Goal: Information Seeking & Learning: Learn about a topic

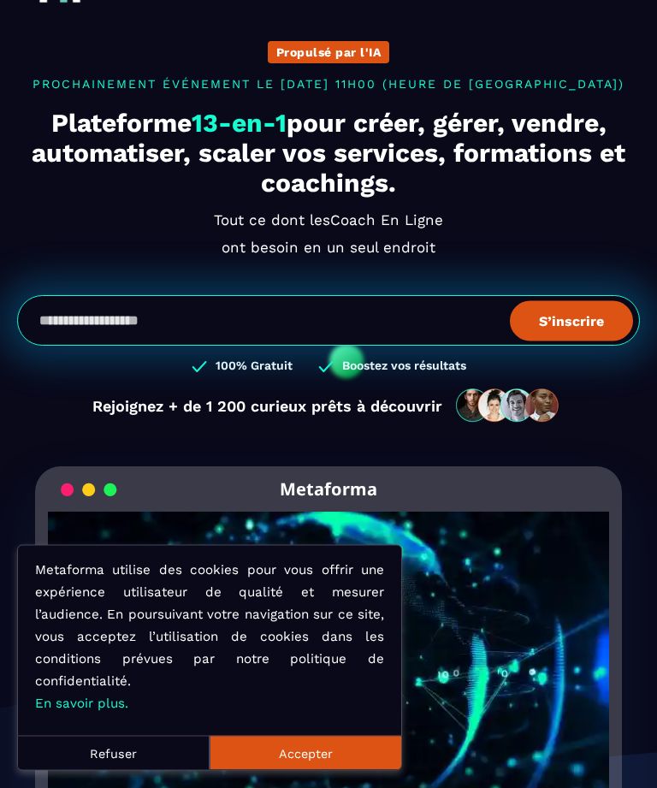
scroll to position [62, 0]
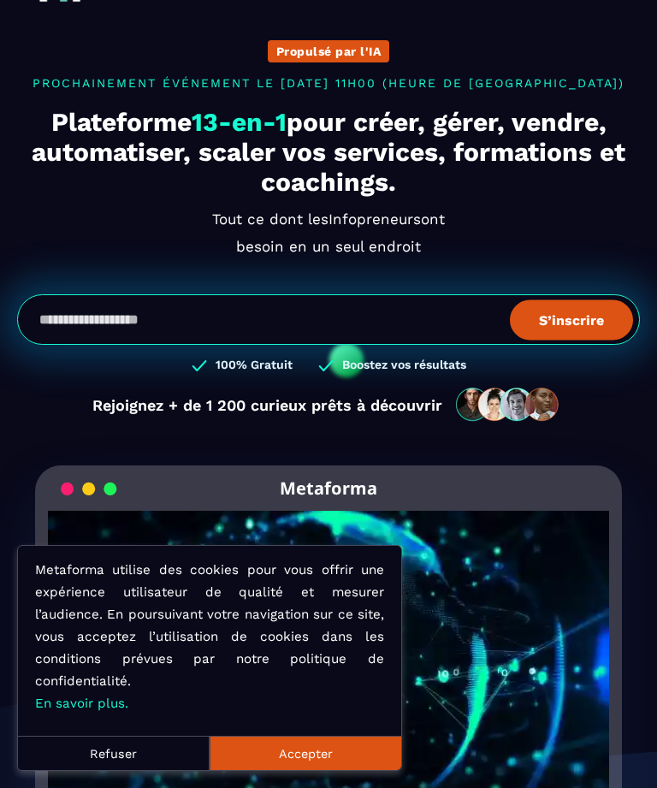
click at [265, 770] on button "Accepter" at bounding box center [306, 753] width 192 height 34
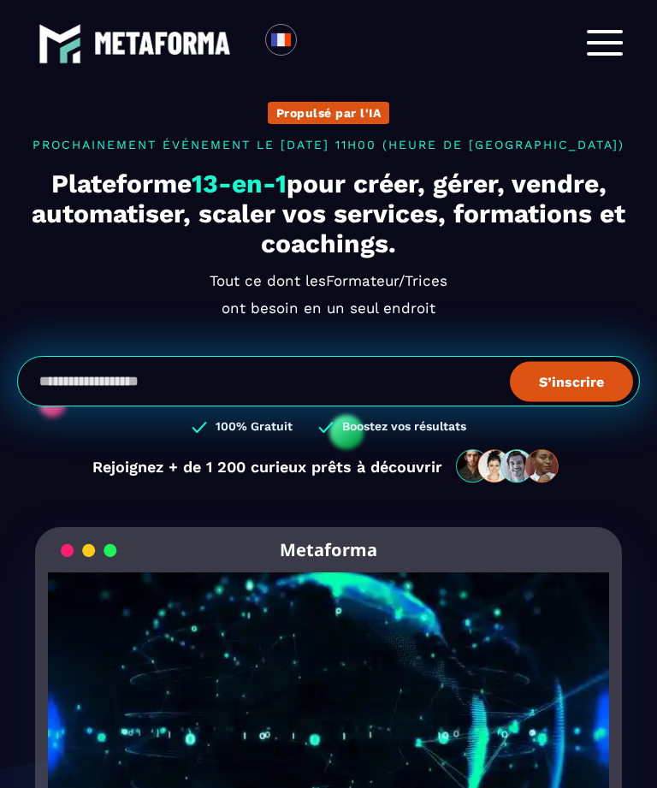
click at [596, 43] on span at bounding box center [605, 42] width 36 height 3
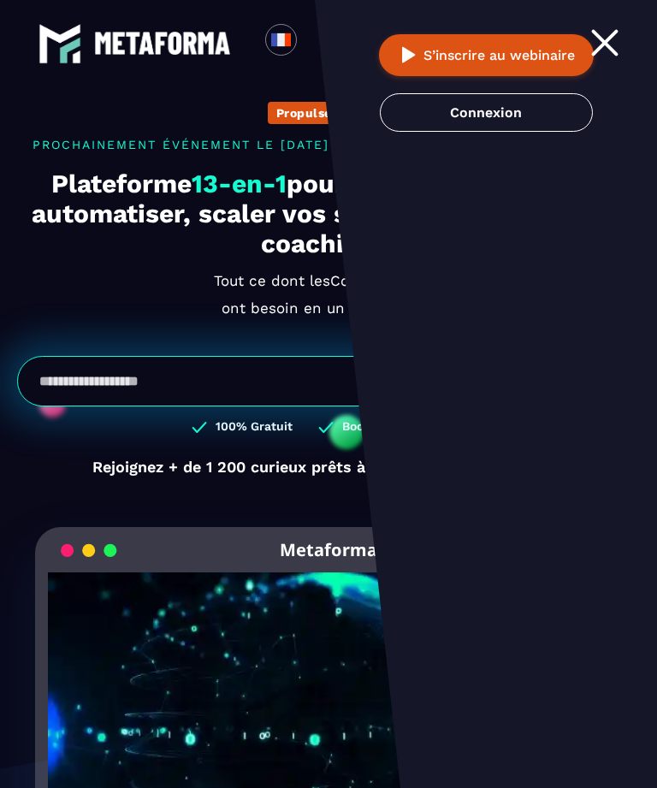
click at [467, 116] on link "Connexion" at bounding box center [486, 112] width 213 height 39
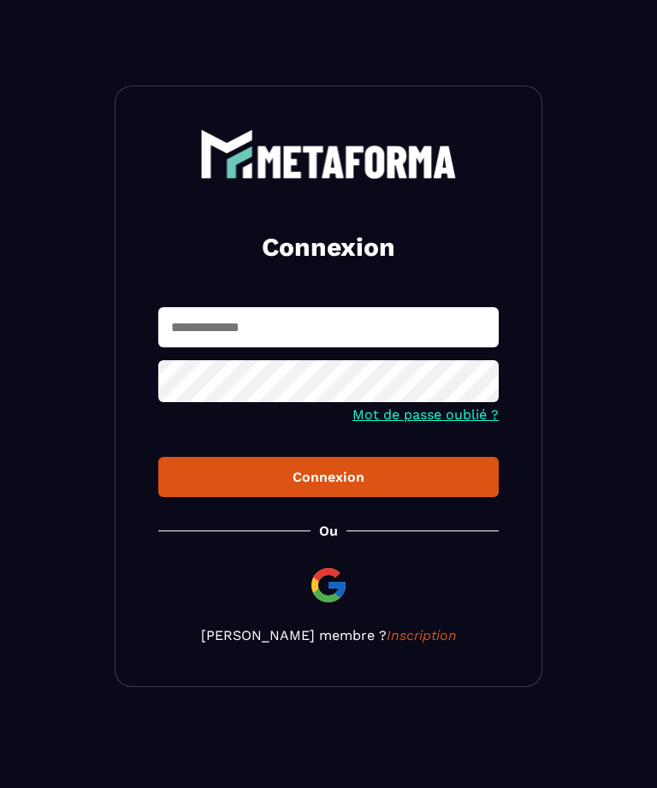
click at [201, 336] on input "text" at bounding box center [328, 327] width 341 height 40
type input "**********"
click at [287, 467] on button "Connexion" at bounding box center [328, 477] width 341 height 40
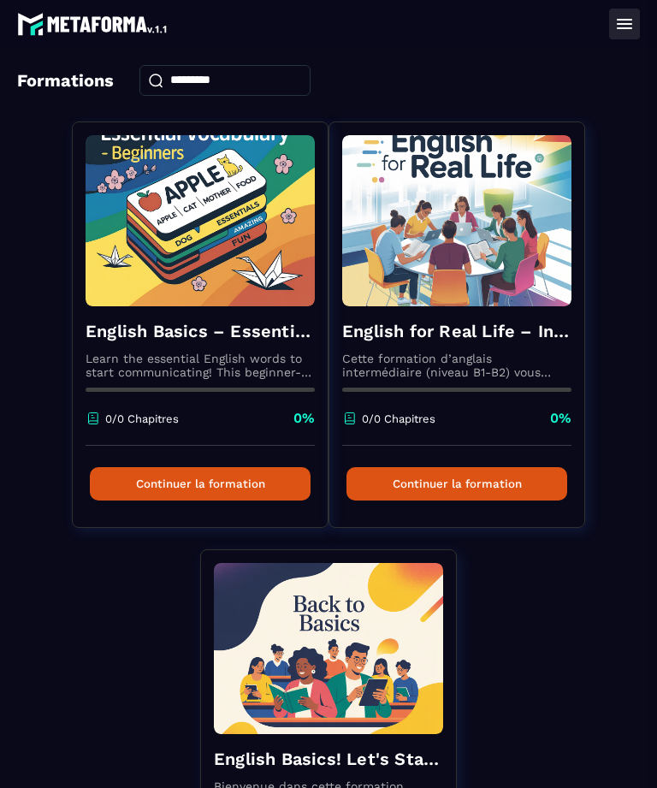
click at [154, 268] on img at bounding box center [200, 220] width 229 height 171
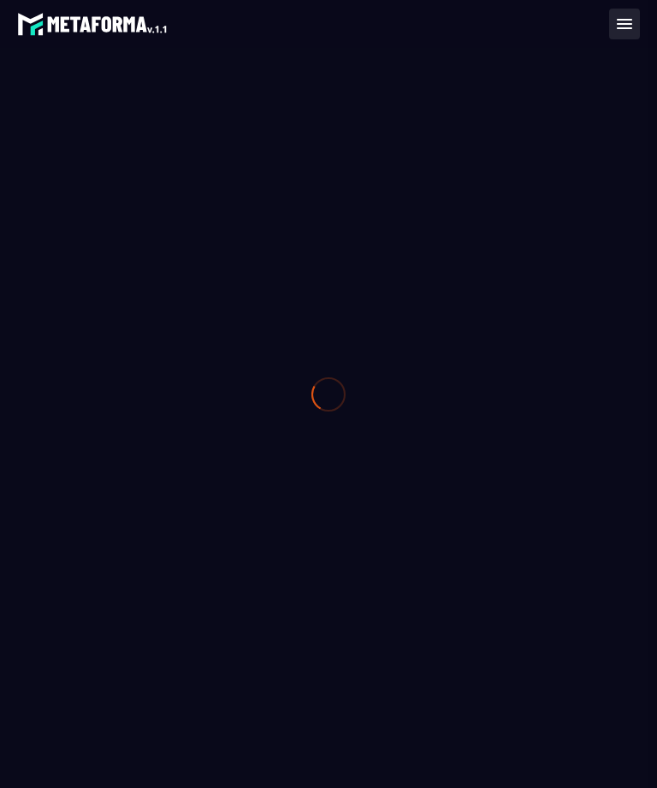
click at [163, 489] on div at bounding box center [328, 394] width 657 height 788
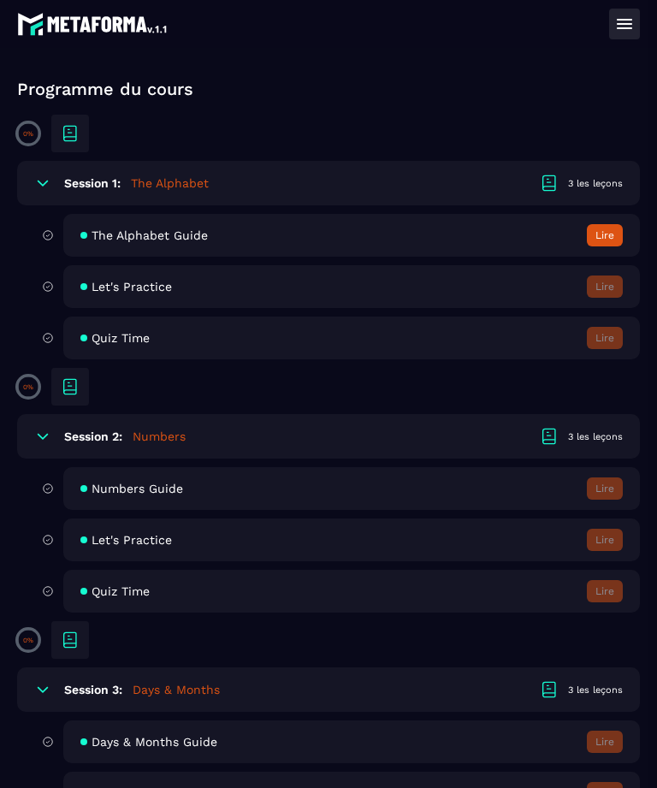
scroll to position [421, 0]
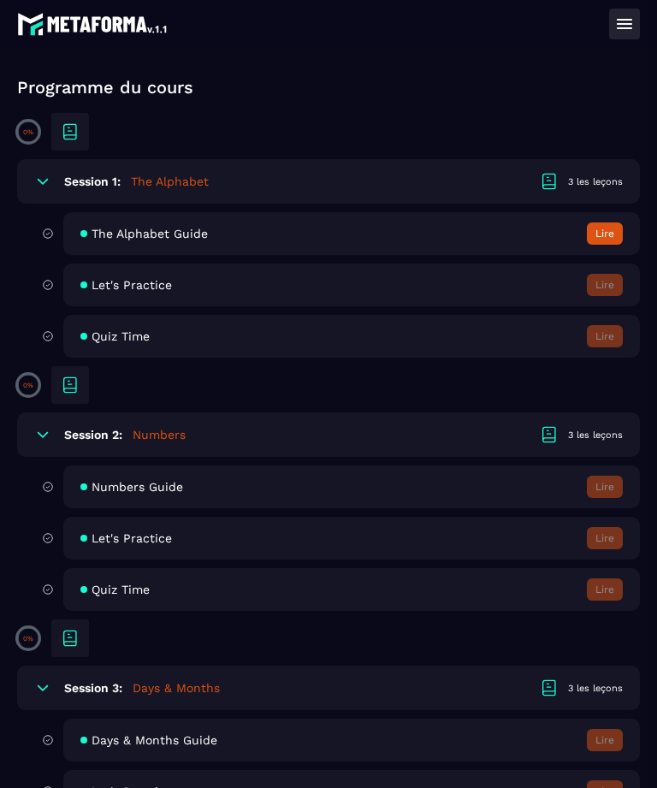
click at [601, 240] on button "Lire" at bounding box center [605, 234] width 36 height 22
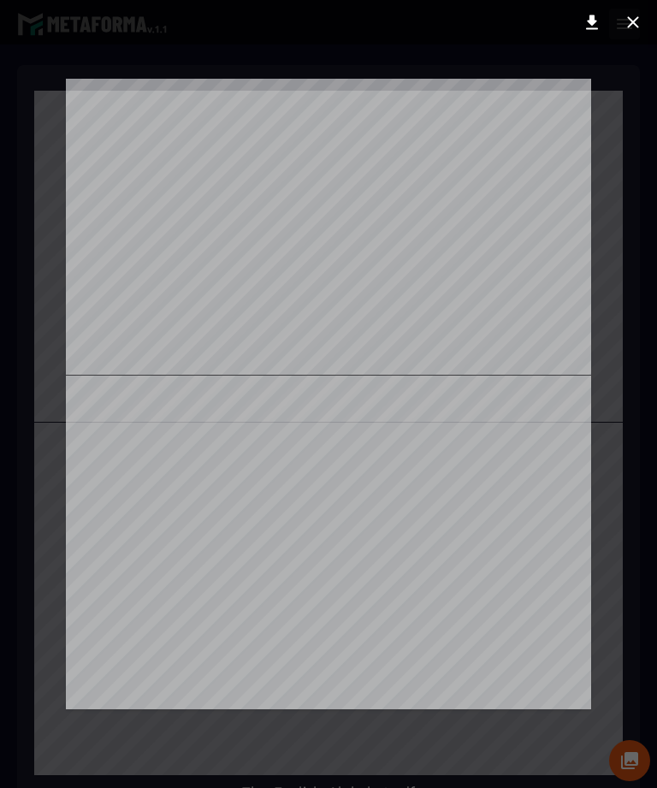
click at [640, 21] on icon at bounding box center [633, 22] width 21 height 21
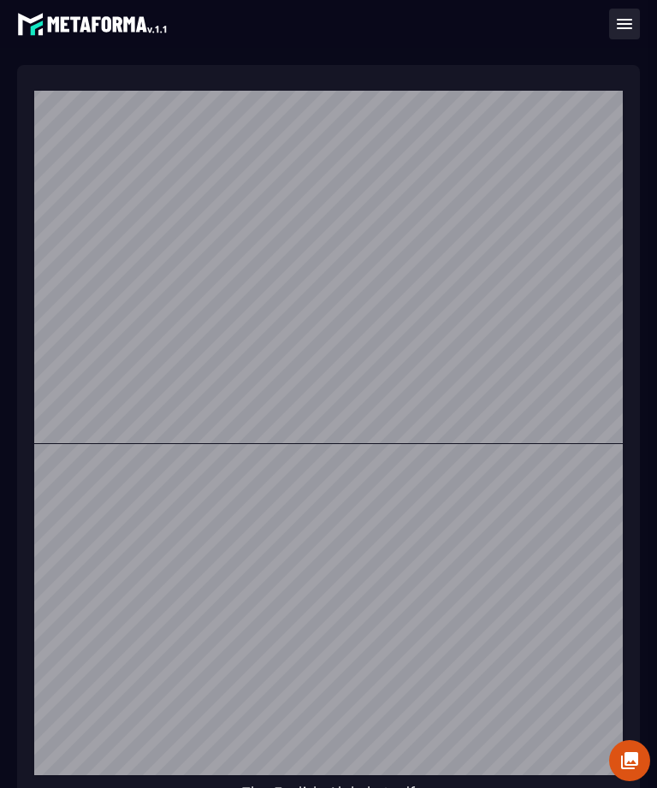
scroll to position [1275, 0]
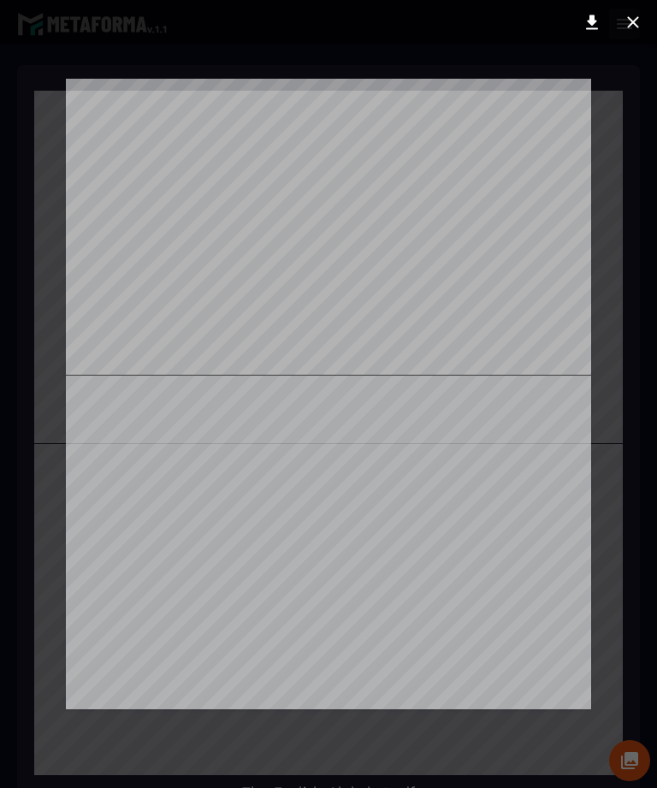
click at [632, 23] on icon at bounding box center [632, 21] width 11 height 11
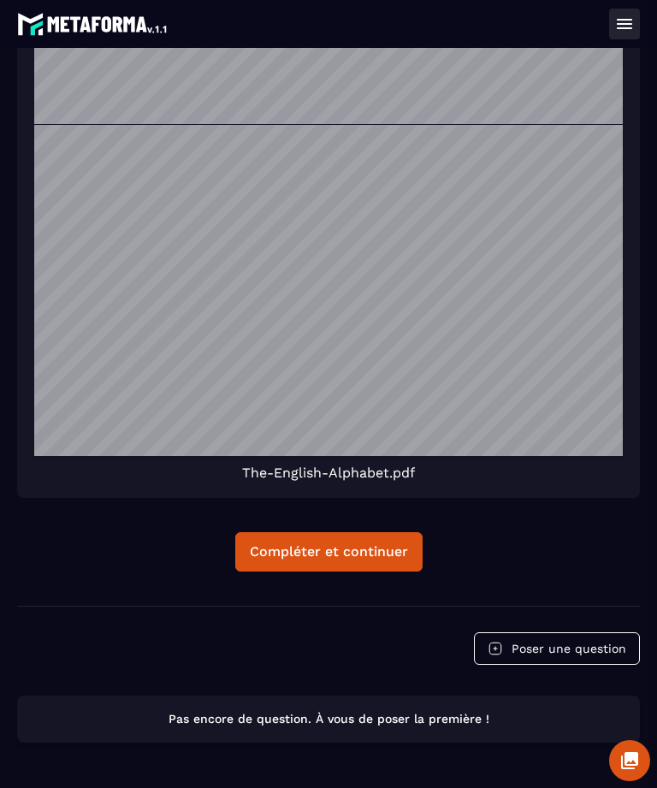
scroll to position [370, 0]
click at [279, 553] on div "Compléter et continuer" at bounding box center [329, 552] width 158 height 17
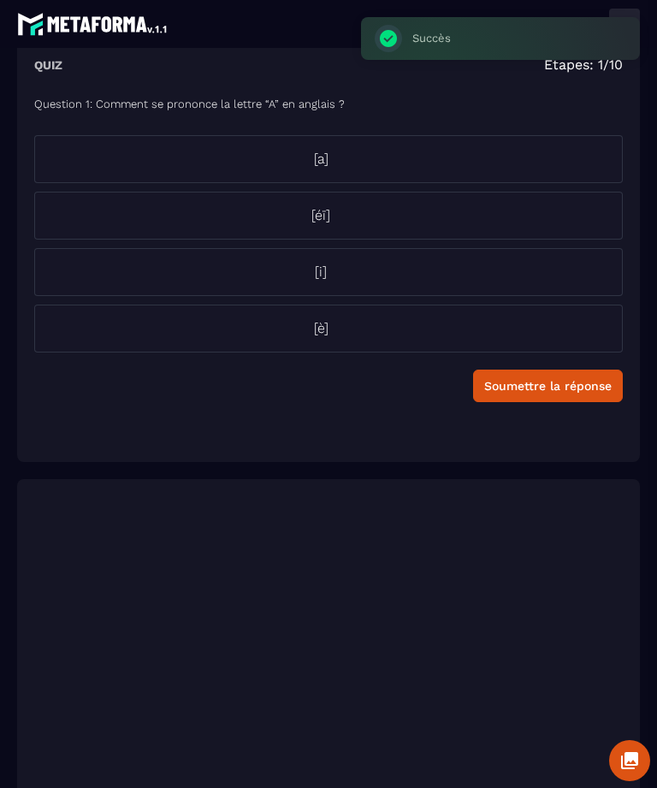
scroll to position [51, 0]
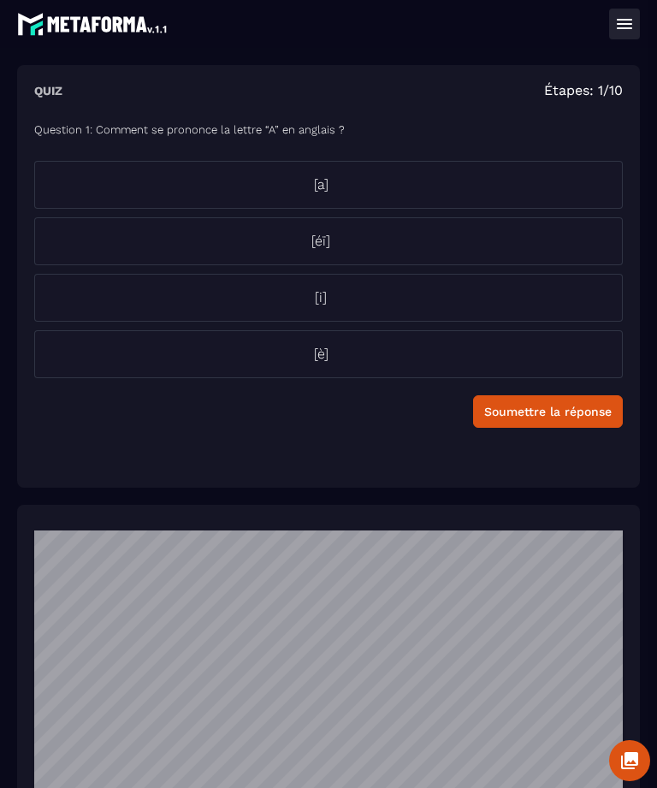
click at [319, 183] on p "[a]" at bounding box center [321, 185] width 572 height 21
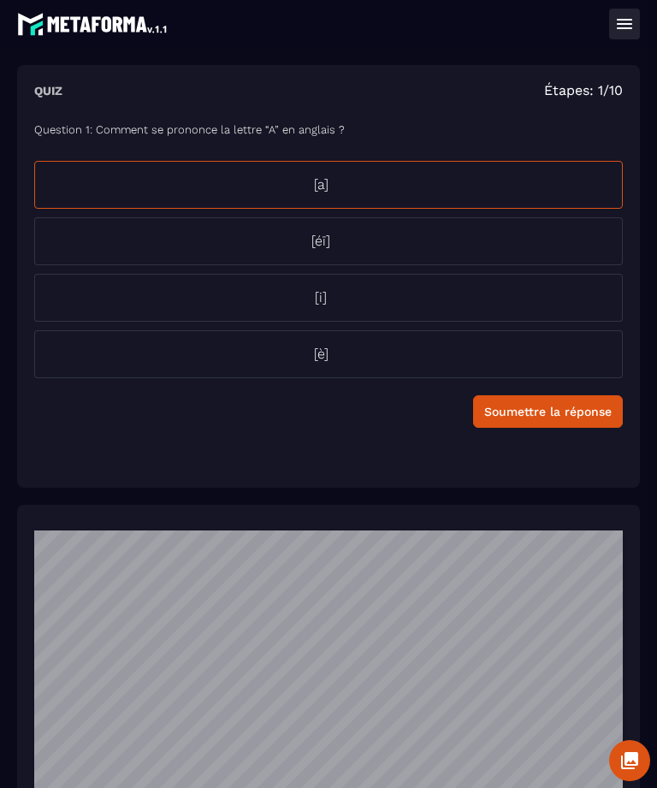
click at [562, 413] on div "Soumettre la réponse" at bounding box center [548, 411] width 128 height 17
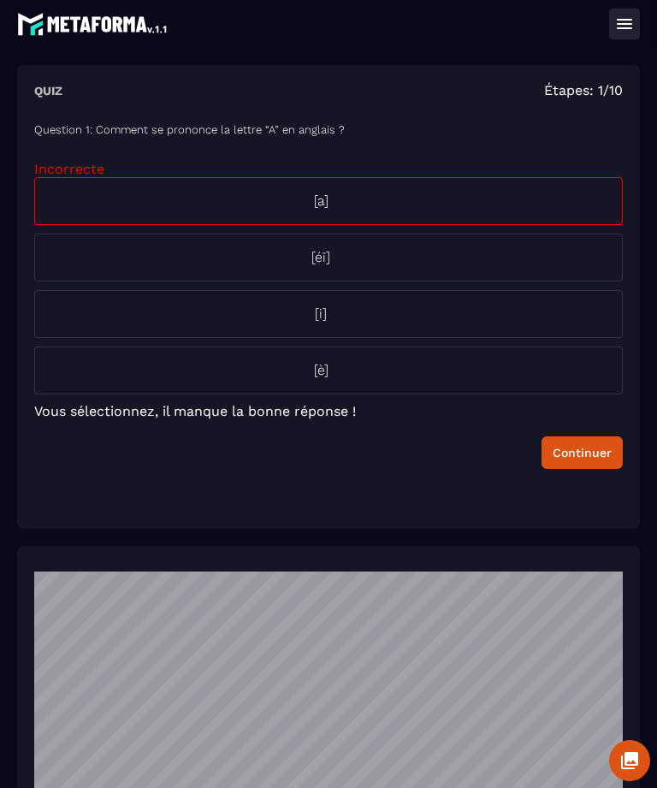
click at [321, 367] on p "[è]" at bounding box center [321, 370] width 572 height 21
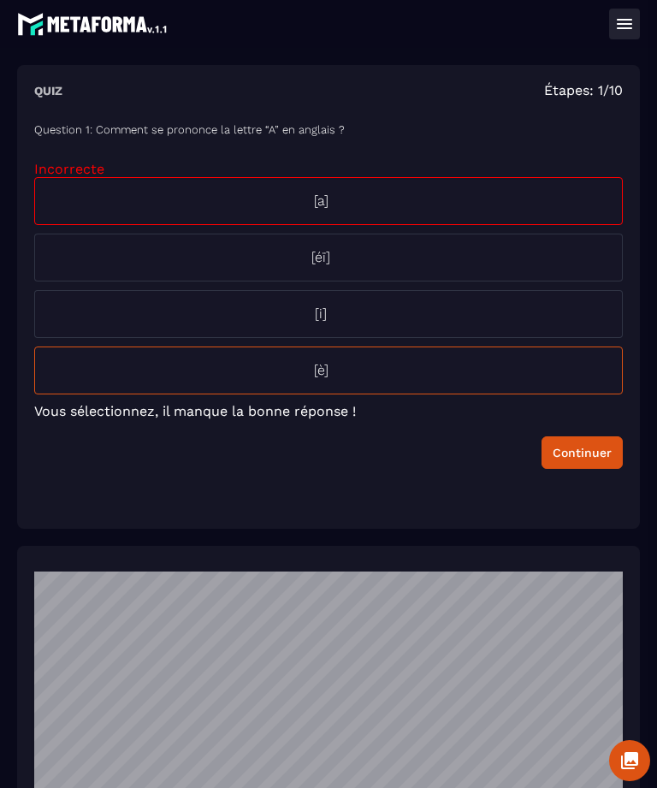
click at [586, 453] on div "Continuer" at bounding box center [582, 452] width 59 height 17
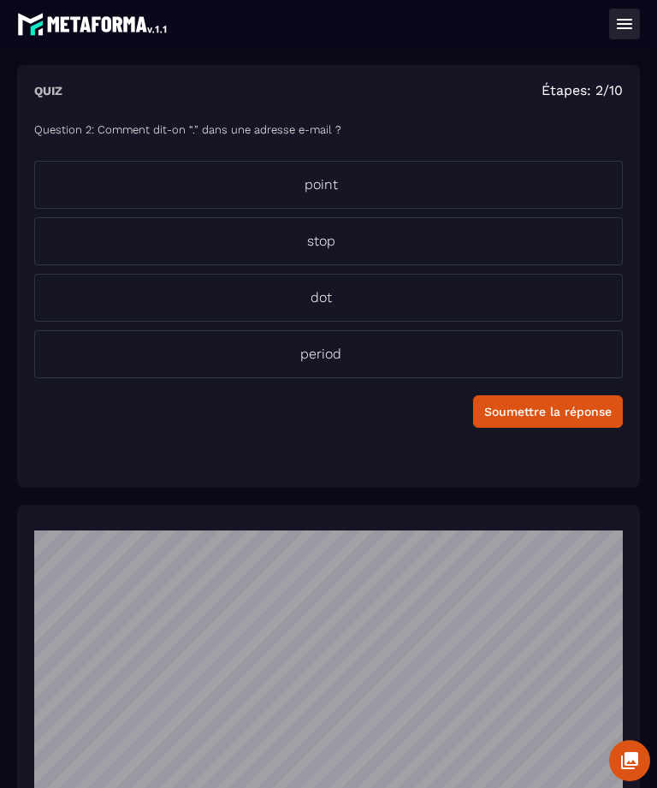
click at [311, 297] on p "dot" at bounding box center [321, 298] width 572 height 21
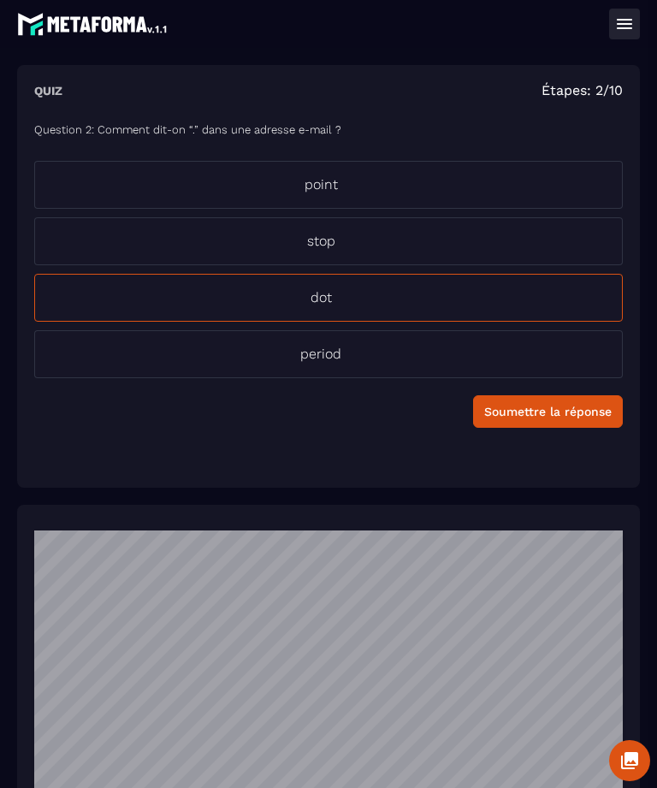
click at [553, 418] on div "Soumettre la réponse" at bounding box center [548, 411] width 128 height 17
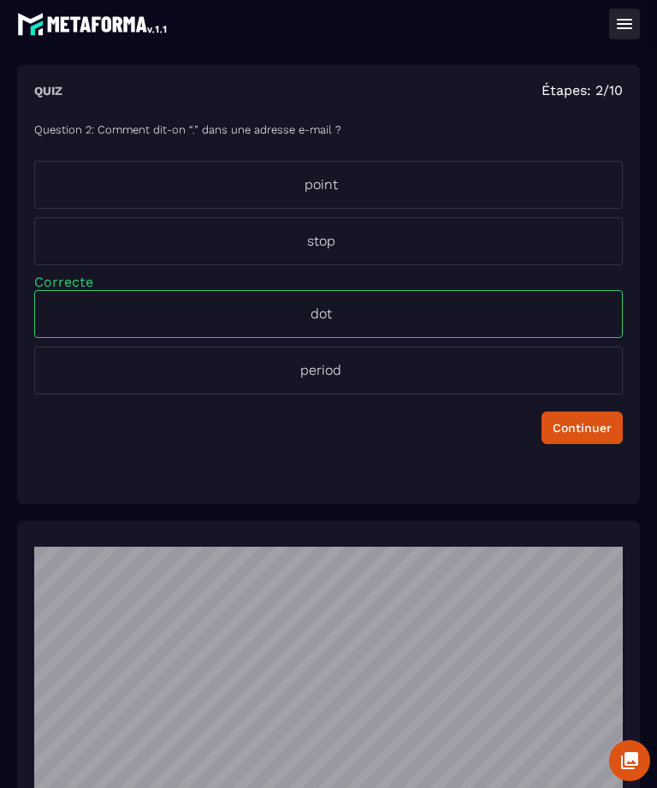
click at [587, 426] on div "Continuer" at bounding box center [582, 427] width 59 height 17
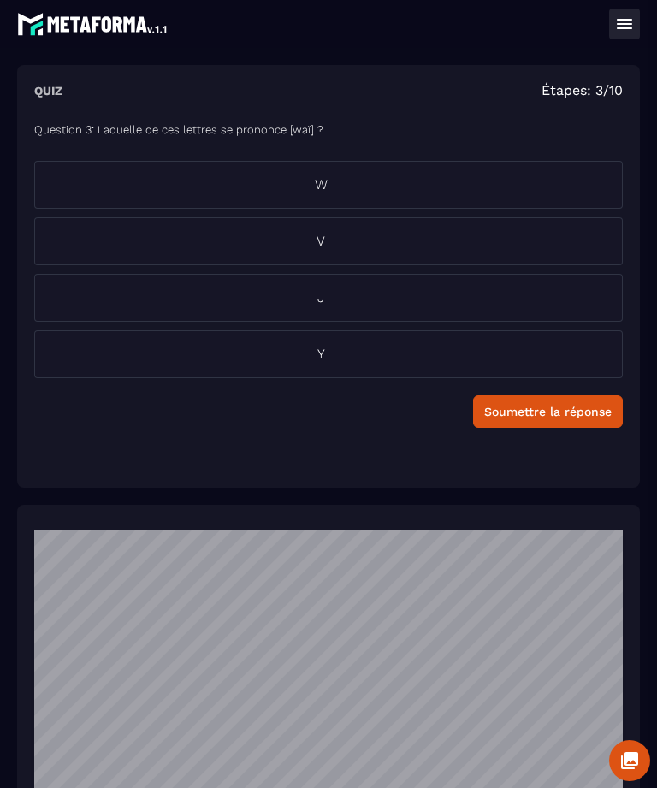
click at [321, 179] on p "W" at bounding box center [321, 185] width 572 height 21
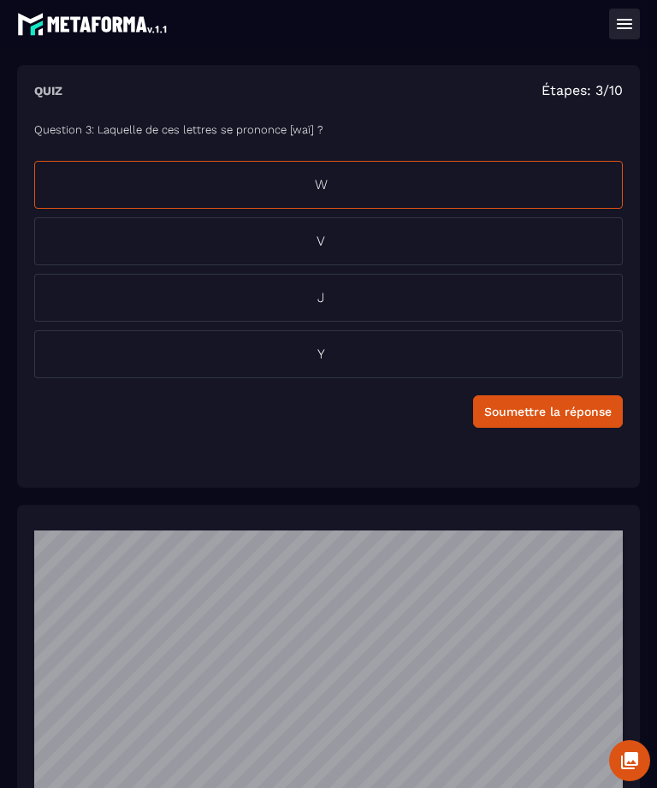
click at [554, 416] on div "Soumettre la réponse" at bounding box center [548, 411] width 128 height 17
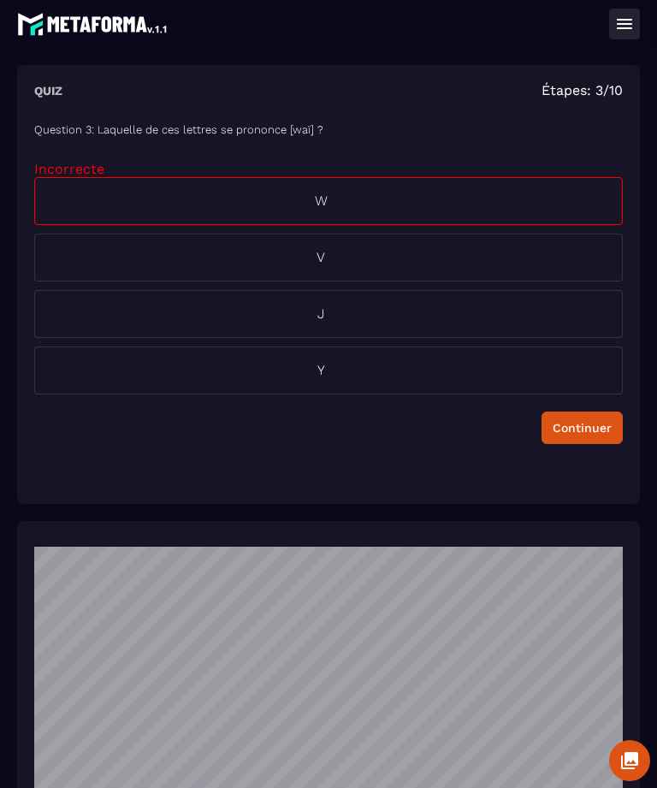
click at [320, 309] on p "J" at bounding box center [321, 314] width 572 height 21
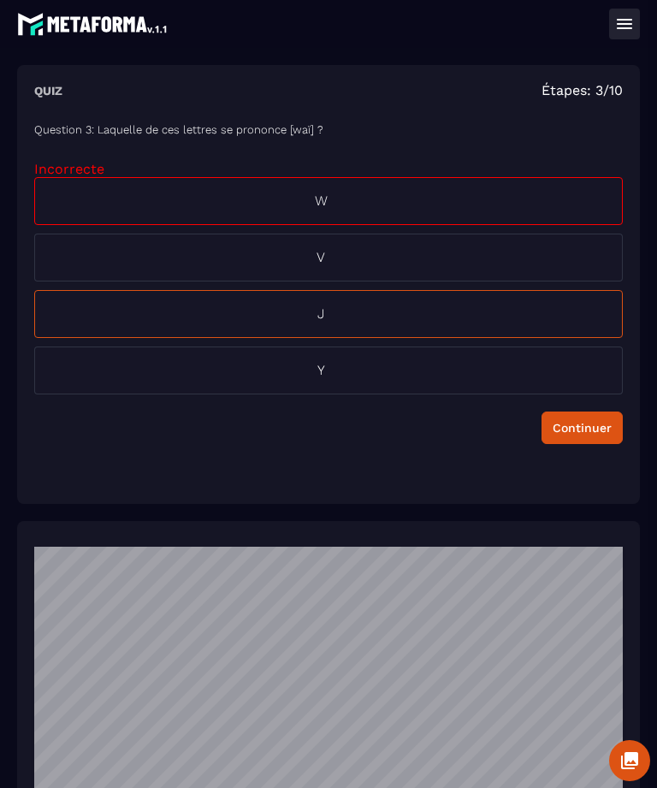
click at [579, 432] on div "Continuer" at bounding box center [582, 427] width 59 height 17
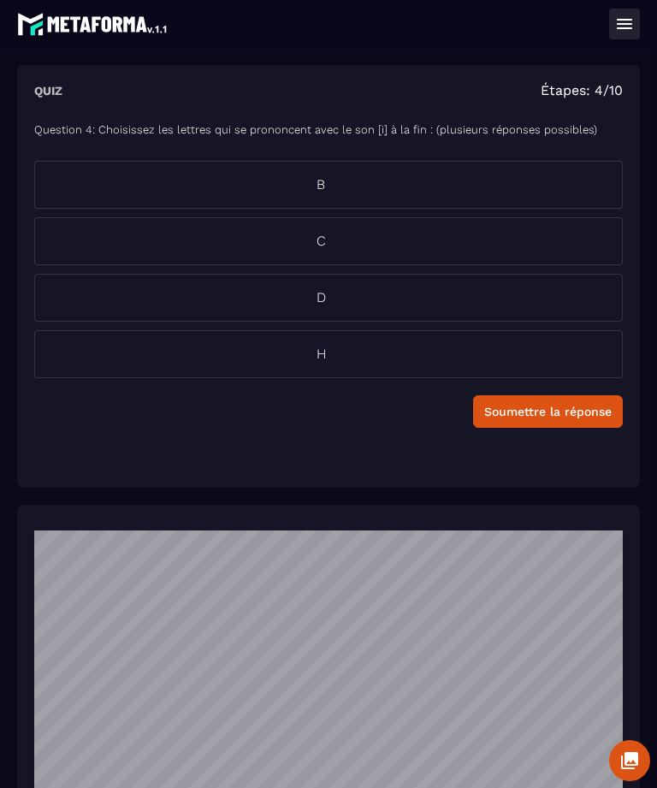
click at [320, 197] on li "B" at bounding box center [328, 185] width 589 height 48
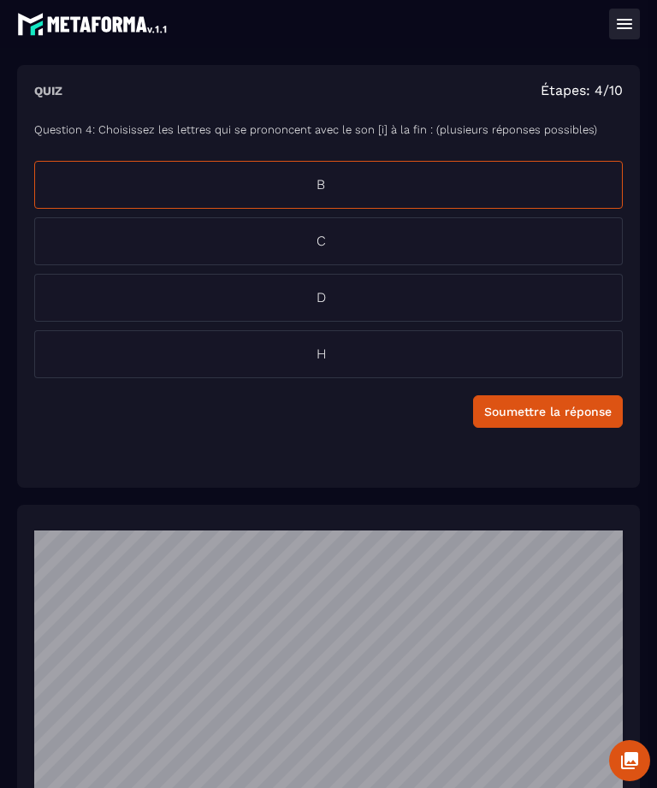
click at [311, 236] on p "C" at bounding box center [321, 241] width 572 height 21
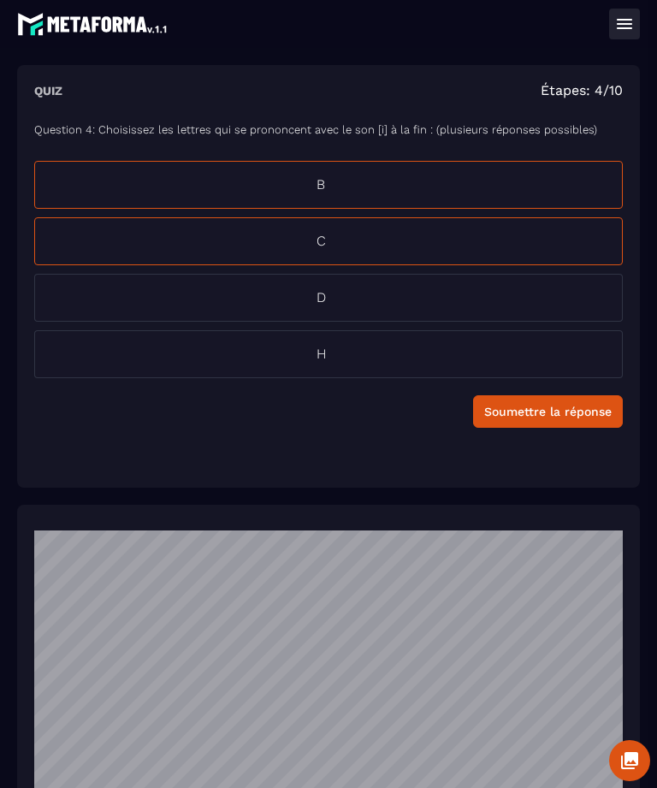
click at [312, 301] on p "D" at bounding box center [321, 298] width 572 height 21
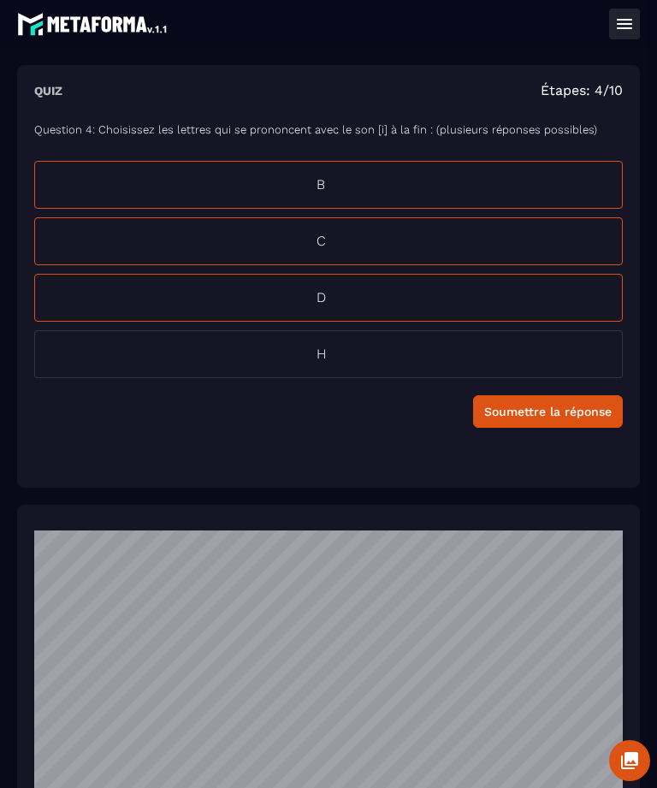
click at [561, 417] on div "Soumettre la réponse" at bounding box center [548, 411] width 128 height 17
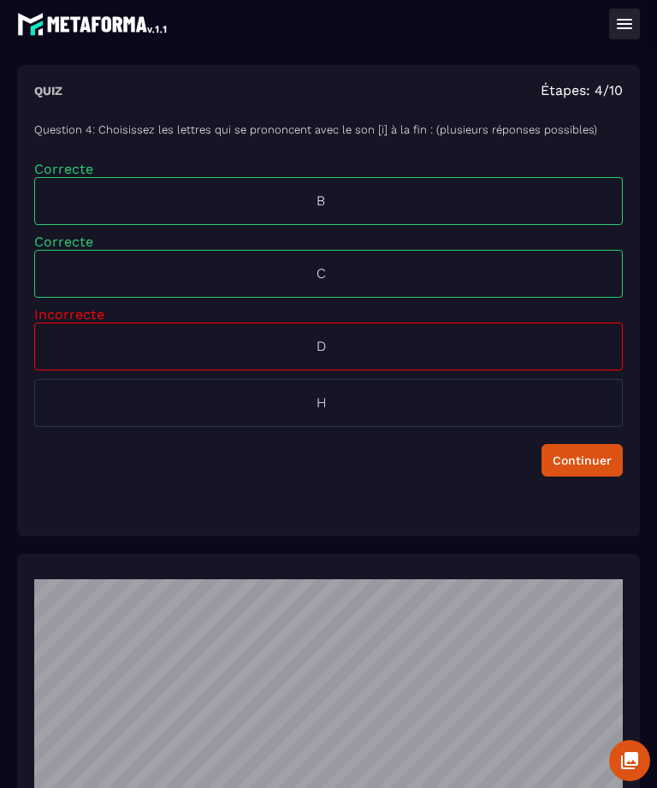
click at [586, 461] on div "Continuer" at bounding box center [582, 460] width 59 height 17
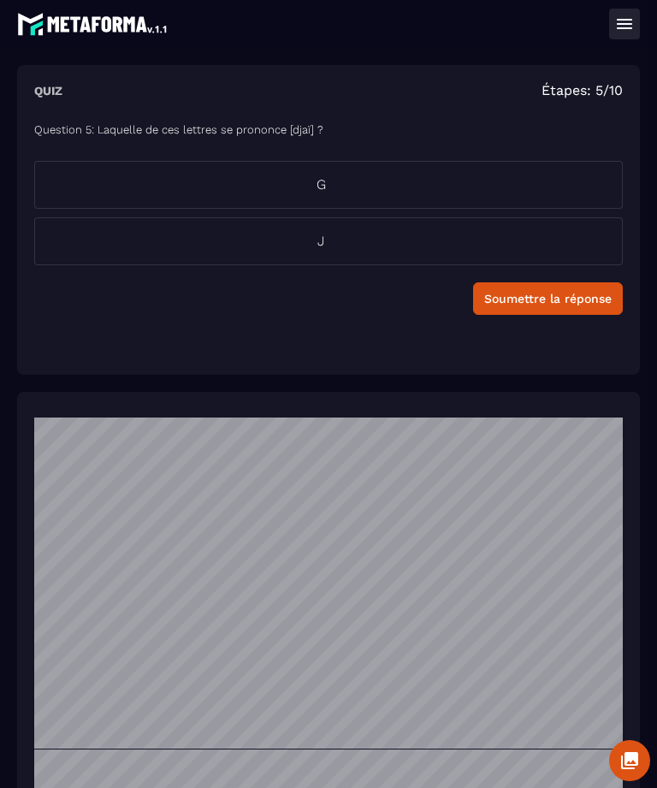
click at [312, 243] on p "J" at bounding box center [321, 241] width 572 height 21
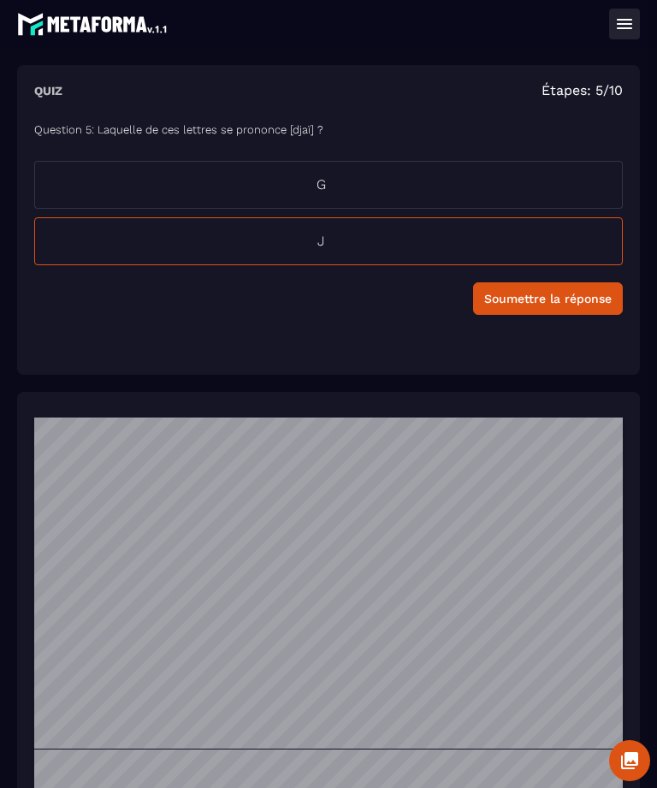
click at [556, 305] on div "Soumettre la réponse" at bounding box center [548, 298] width 128 height 17
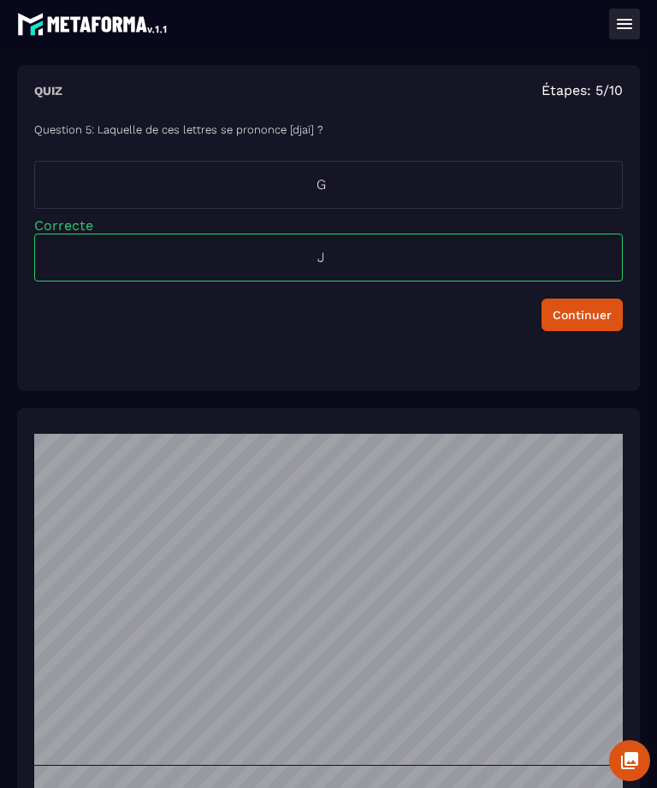
click at [580, 319] on div "Continuer" at bounding box center [582, 314] width 59 height 17
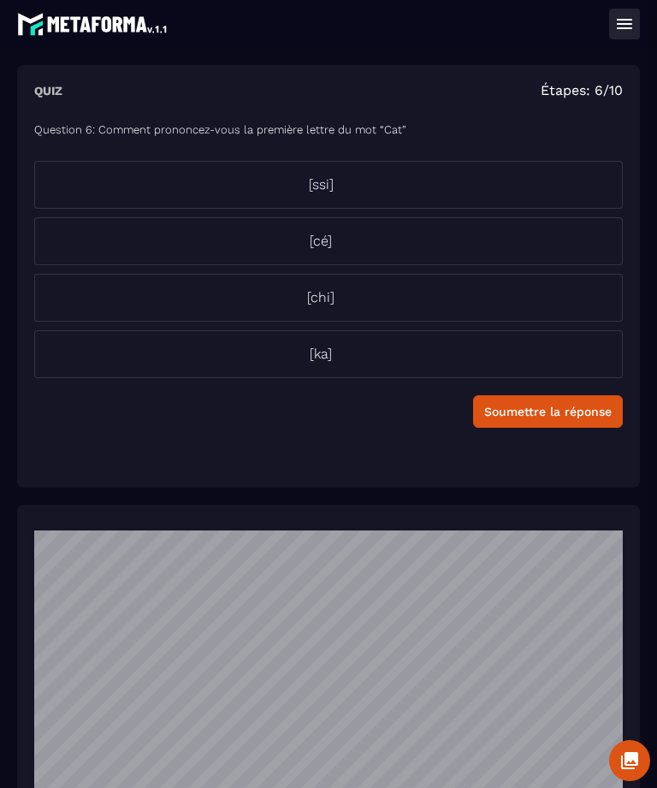
click at [315, 349] on p "[ka]" at bounding box center [321, 354] width 572 height 21
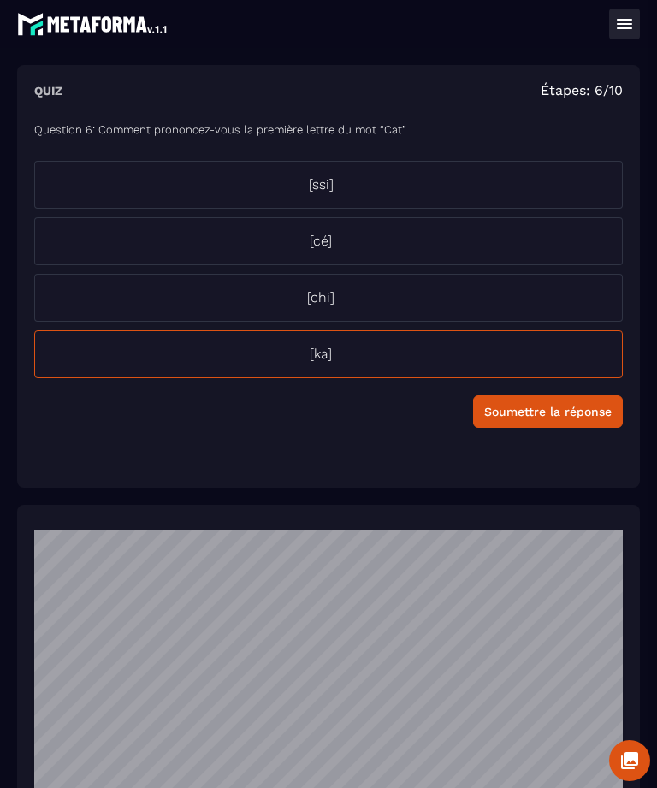
click at [559, 410] on div "Soumettre la réponse" at bounding box center [548, 411] width 128 height 17
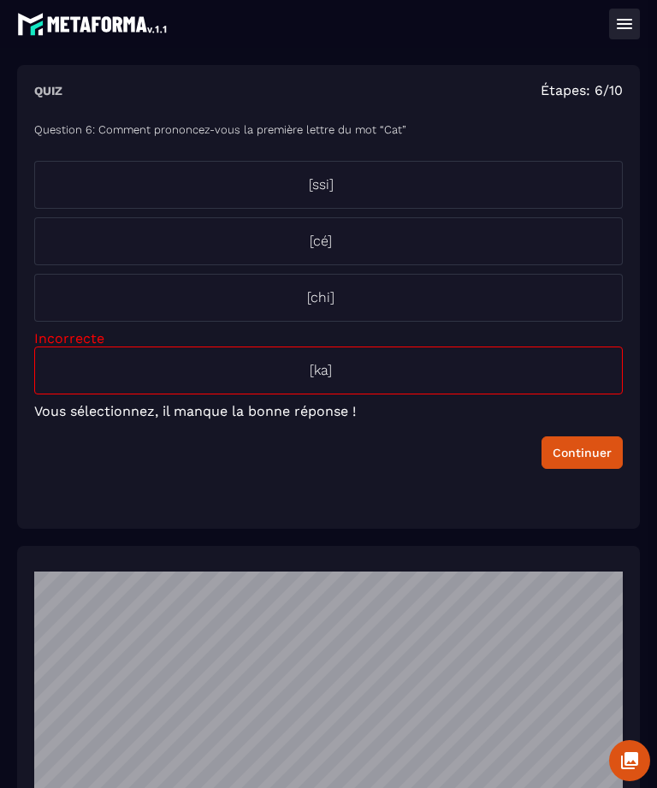
click at [307, 236] on p "[cé]" at bounding box center [321, 241] width 572 height 21
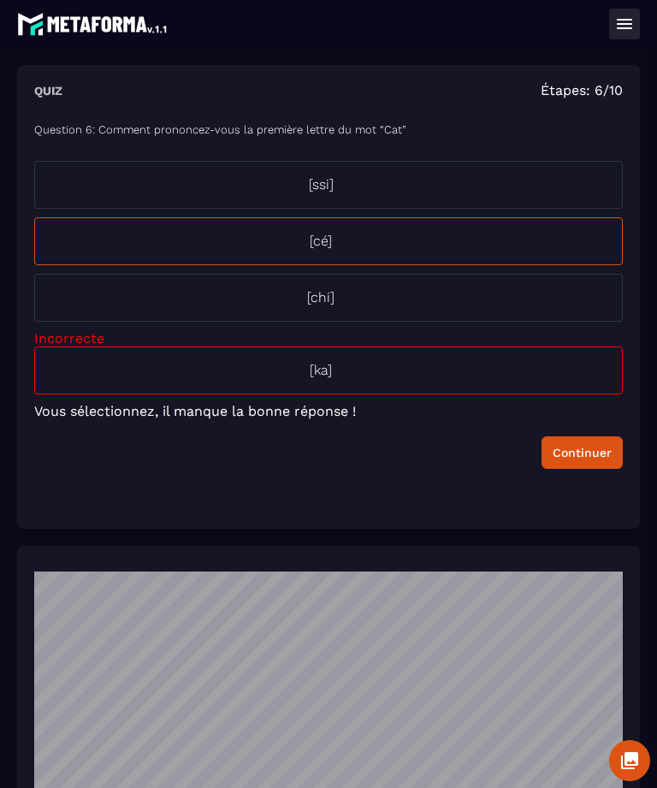
click at [569, 444] on div "Continuer" at bounding box center [582, 452] width 59 height 17
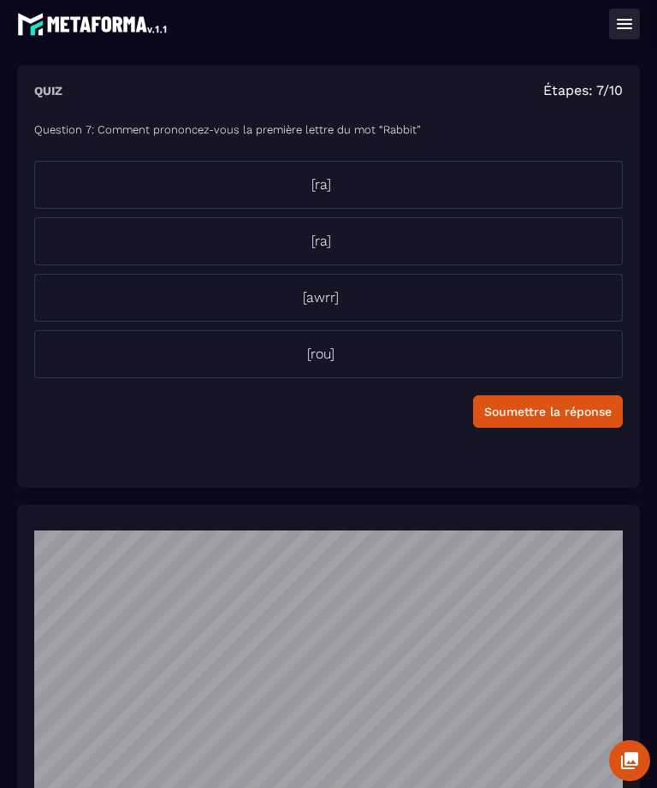
click at [315, 236] on p "[ra]" at bounding box center [321, 241] width 572 height 21
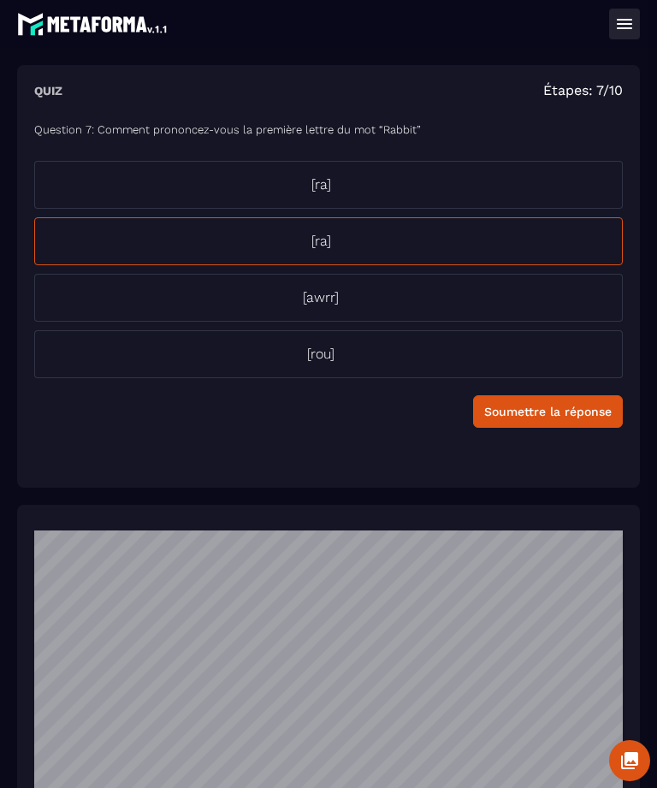
click at [556, 407] on div "Soumettre la réponse" at bounding box center [548, 411] width 128 height 17
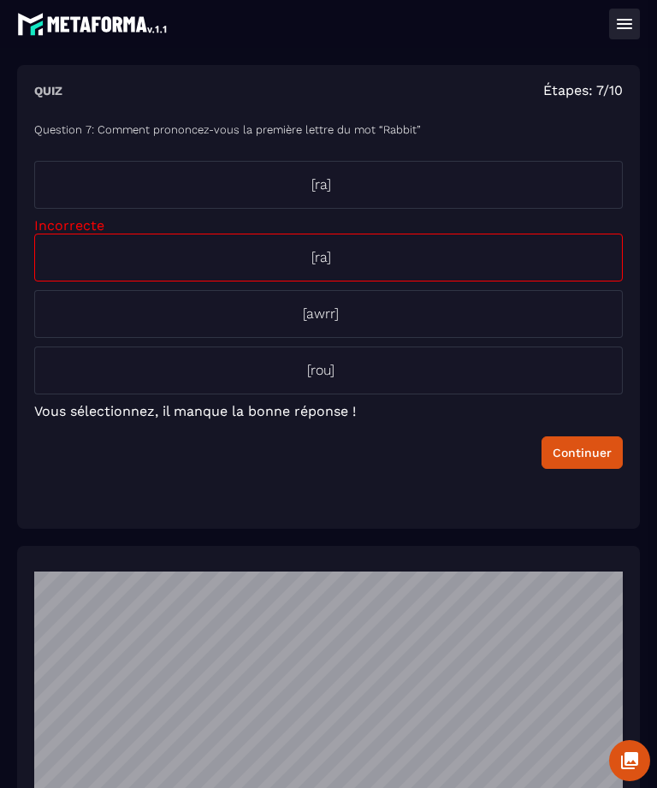
click at [326, 187] on p "[ra]" at bounding box center [321, 185] width 572 height 21
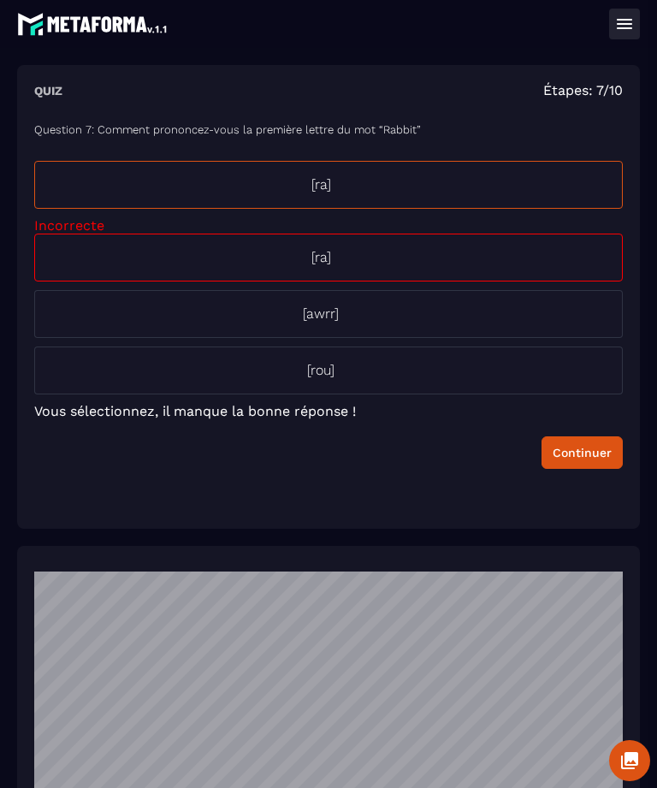
click at [574, 448] on div "Continuer" at bounding box center [582, 452] width 59 height 17
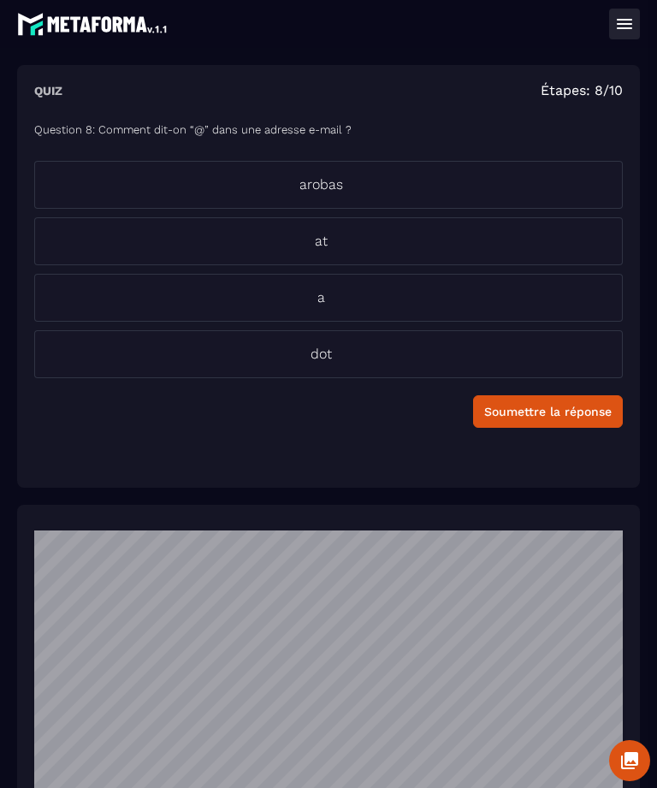
click at [318, 243] on p "at" at bounding box center [321, 241] width 572 height 21
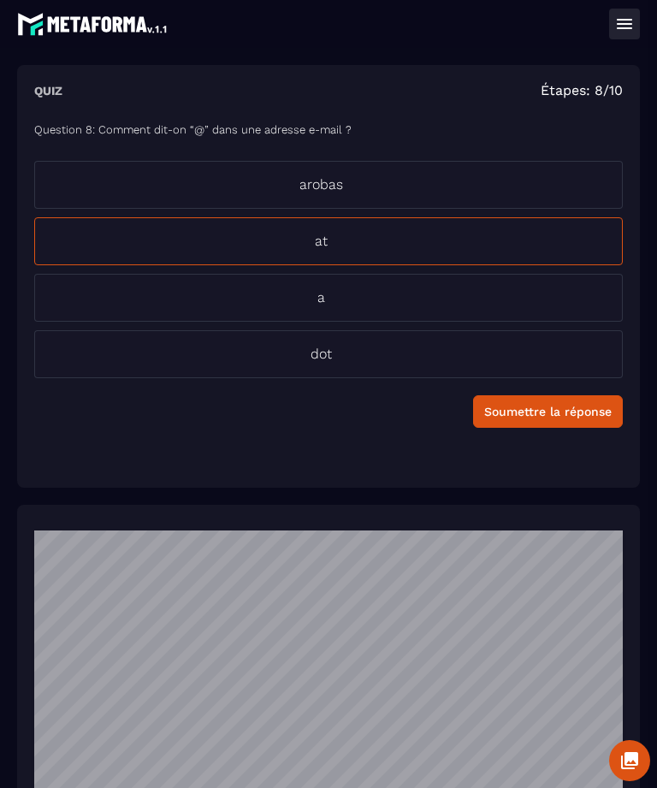
click at [549, 415] on div "Soumettre la réponse" at bounding box center [548, 411] width 128 height 17
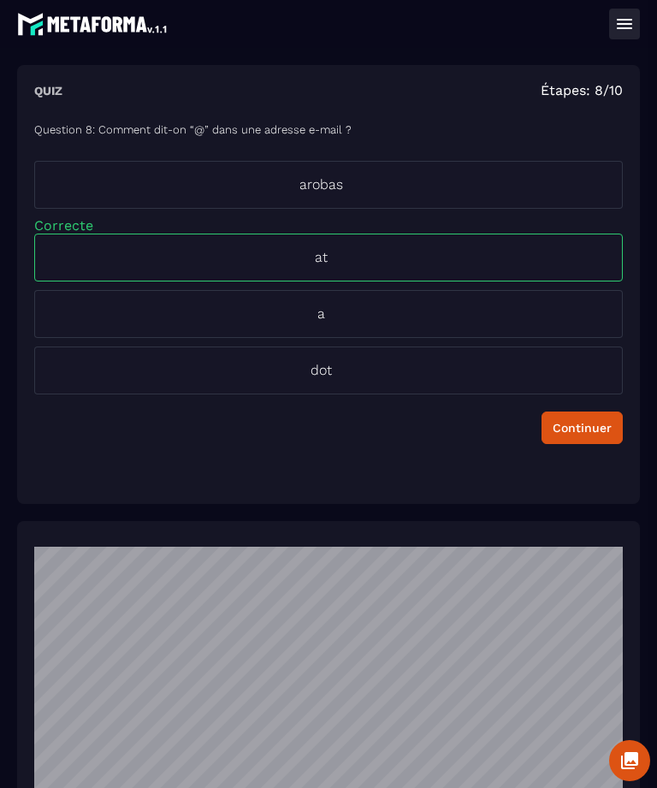
click at [584, 425] on div "Continuer" at bounding box center [582, 427] width 59 height 17
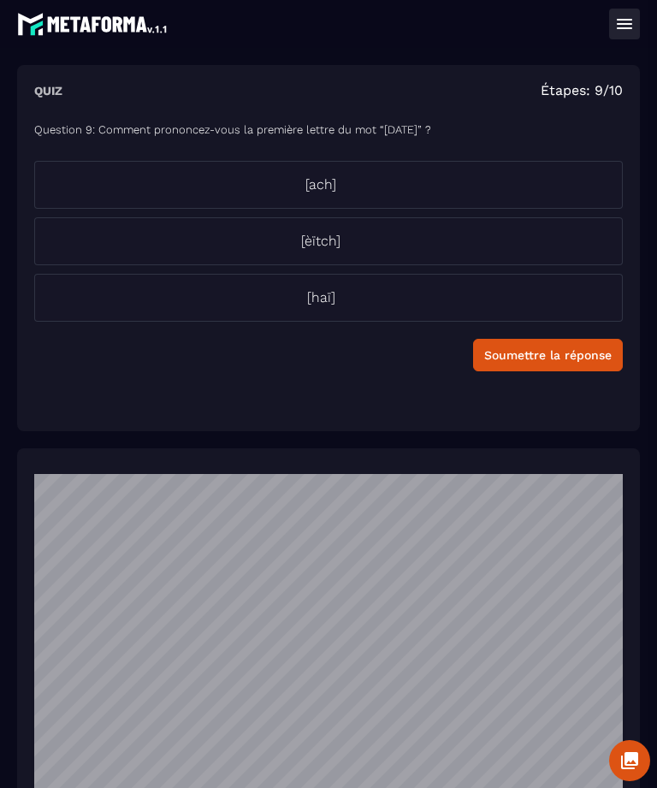
click at [315, 294] on p "[haï]" at bounding box center [321, 298] width 572 height 21
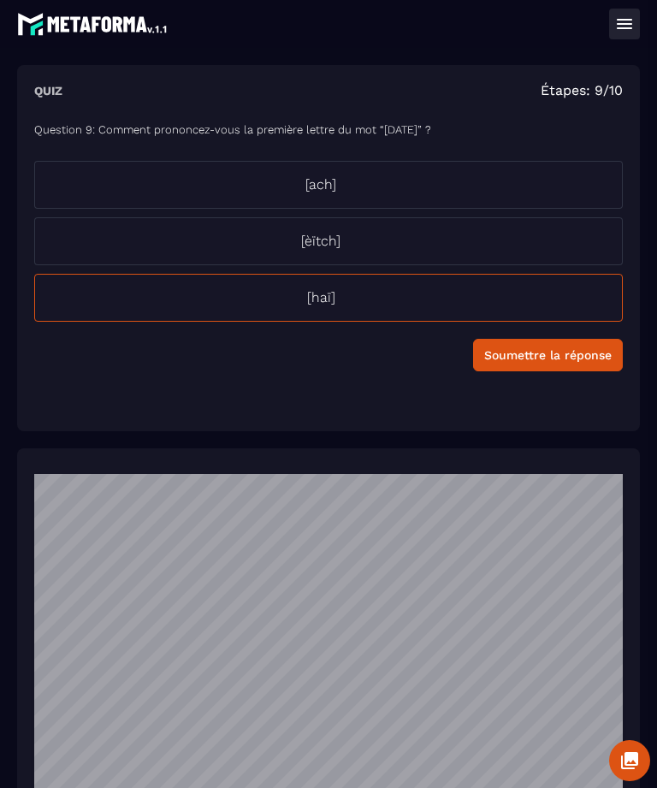
click at [562, 364] on button "Soumettre la réponse" at bounding box center [548, 355] width 150 height 33
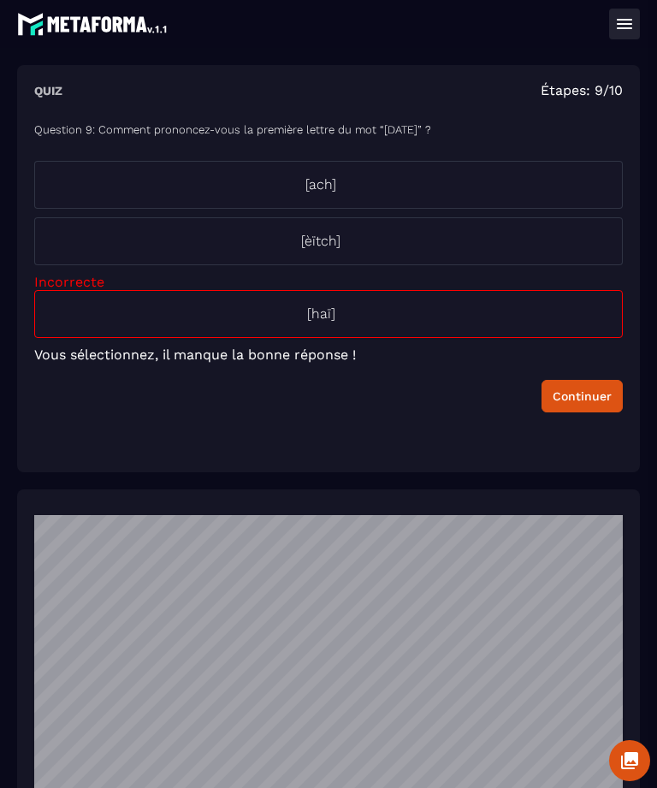
click at [313, 188] on p "[ach]" at bounding box center [321, 185] width 572 height 21
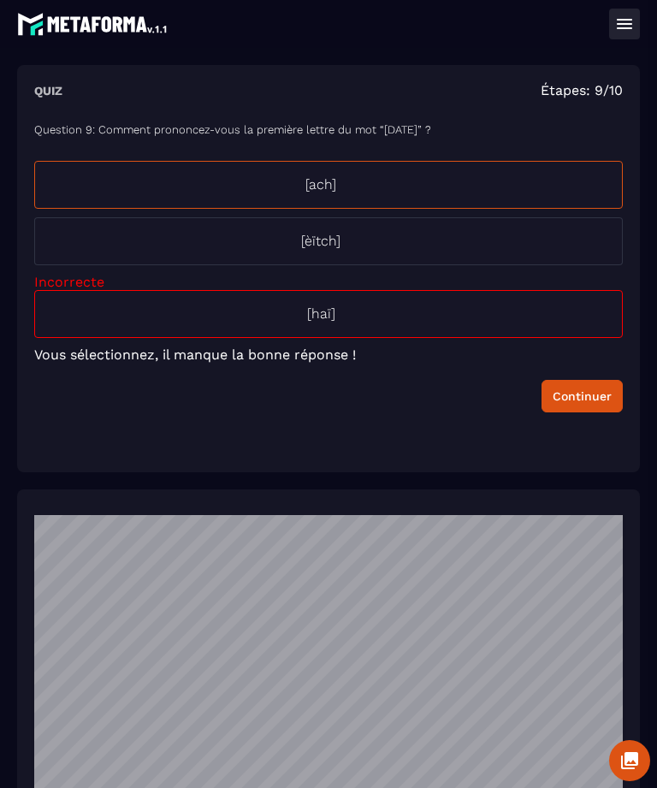
click at [585, 401] on div "Continuer" at bounding box center [582, 396] width 59 height 17
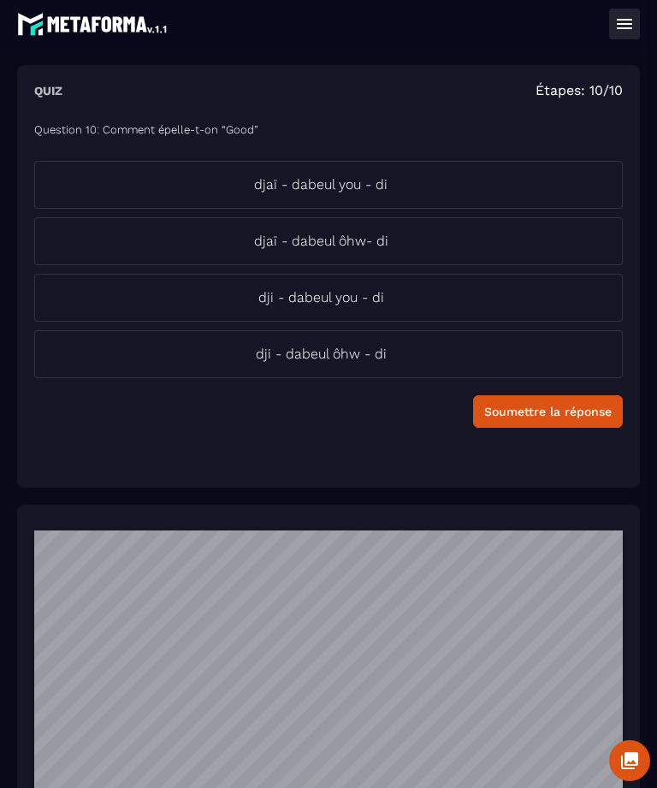
click at [303, 347] on p "dji - dabeul ôhw - di" at bounding box center [321, 354] width 572 height 21
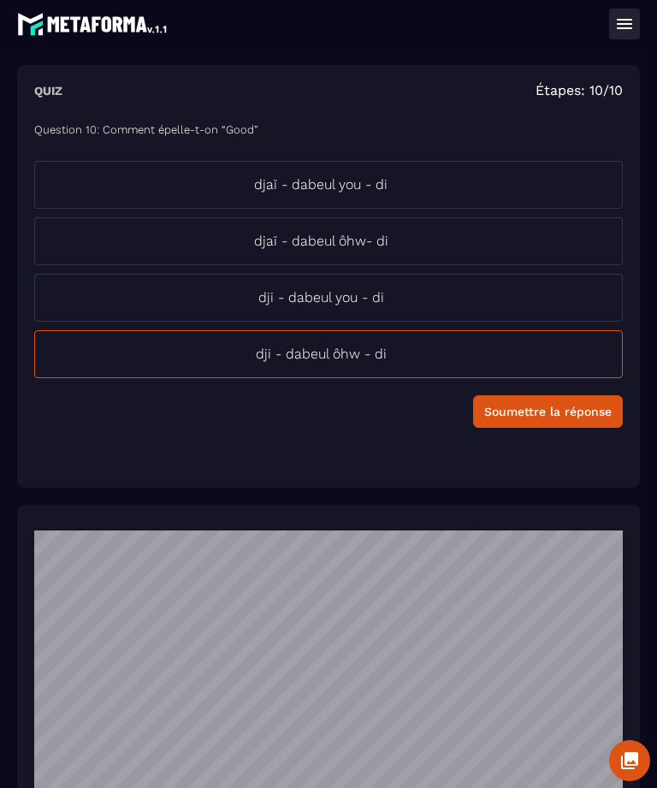
click at [544, 407] on div "Soumettre la réponse" at bounding box center [548, 411] width 128 height 17
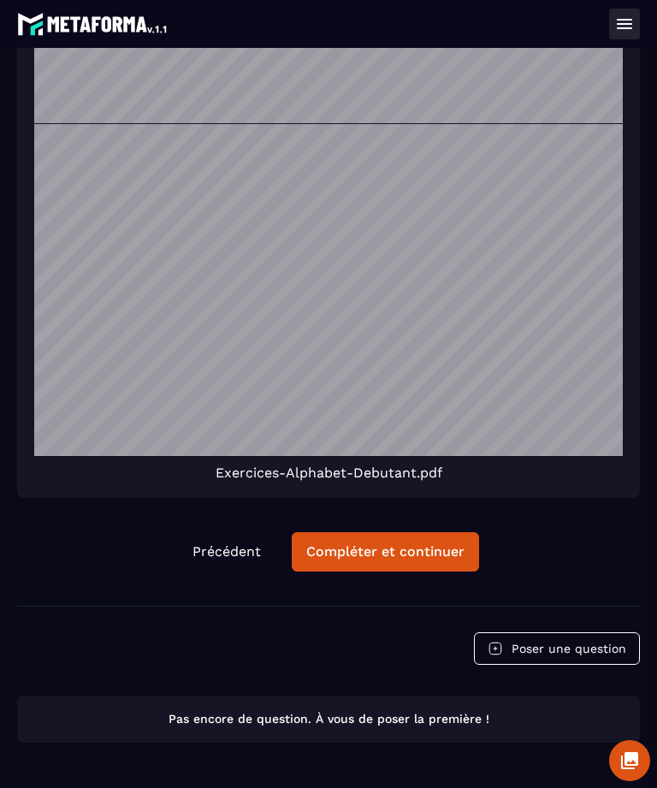
scroll to position [648, 0]
click at [425, 552] on div "Compléter et continuer" at bounding box center [385, 552] width 158 height 17
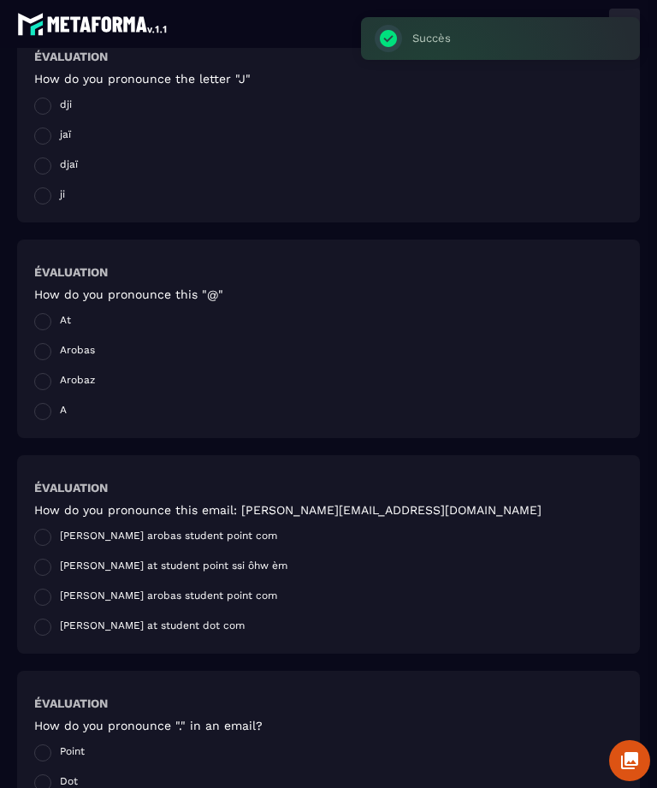
scroll to position [51, 0]
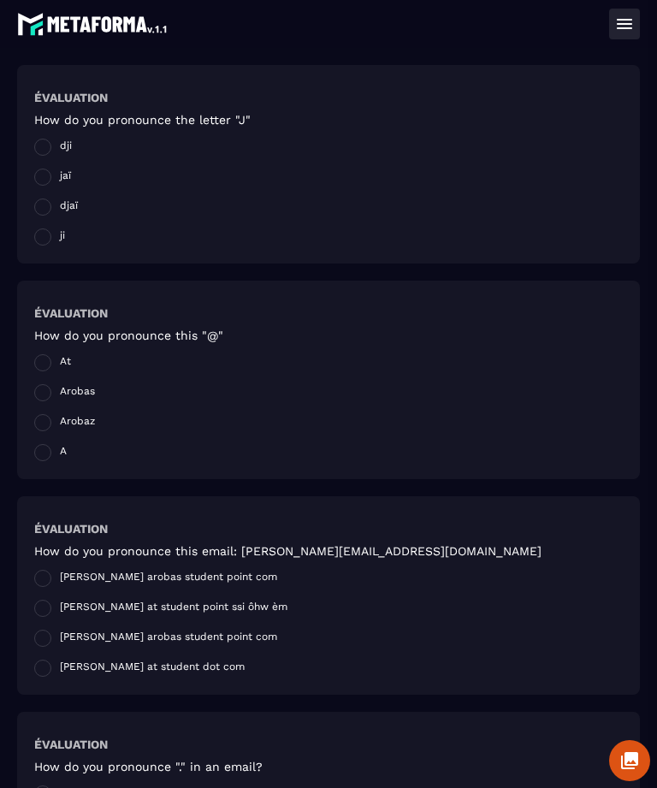
click at [4, 185] on section "Formations Questions Communauté Événements Formations / English Basics – Essent…" at bounding box center [328, 418] width 657 height 740
click at [30, 141] on div "Évaluation How do you pronounce the letter "J" dji jaï djaï ji" at bounding box center [328, 164] width 623 height 199
click at [40, 146] on span at bounding box center [42, 147] width 17 height 17
click at [38, 363] on span at bounding box center [42, 362] width 17 height 17
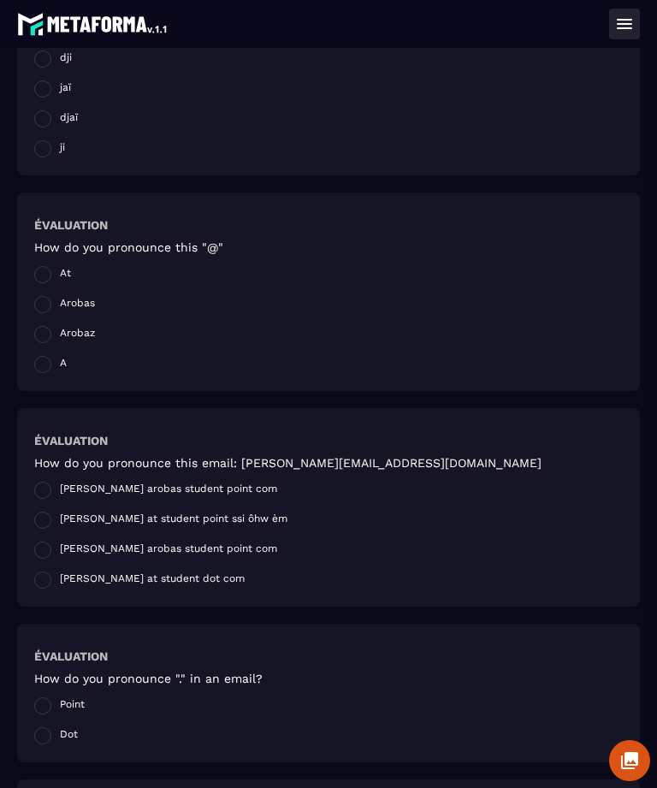
scroll to position [163, 0]
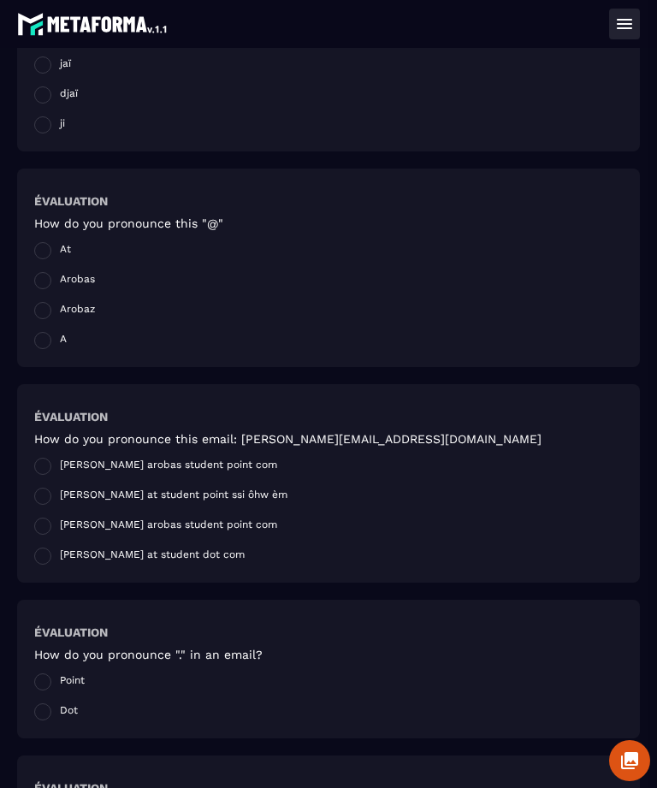
click at [39, 559] on span at bounding box center [42, 556] width 17 height 17
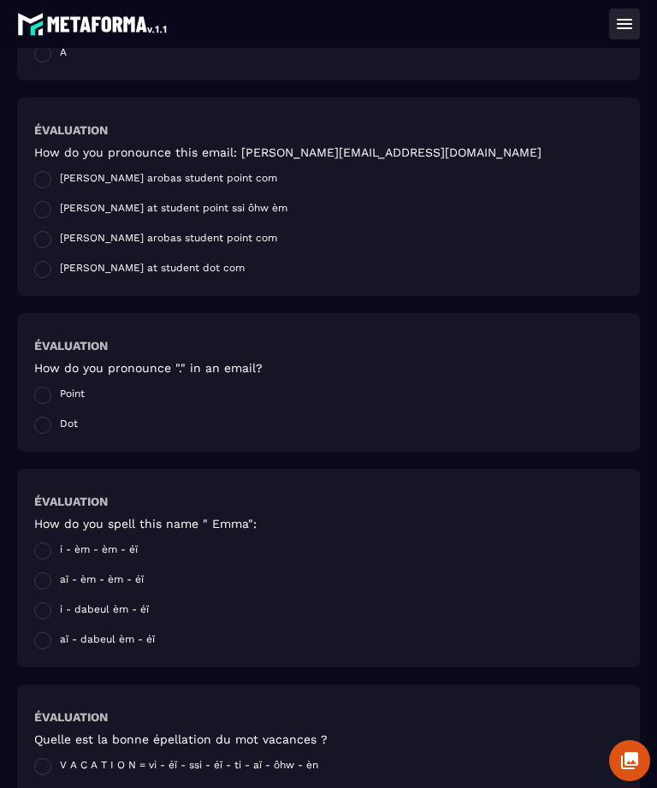
scroll to position [450, 0]
click at [42, 433] on span at bounding box center [42, 424] width 17 height 17
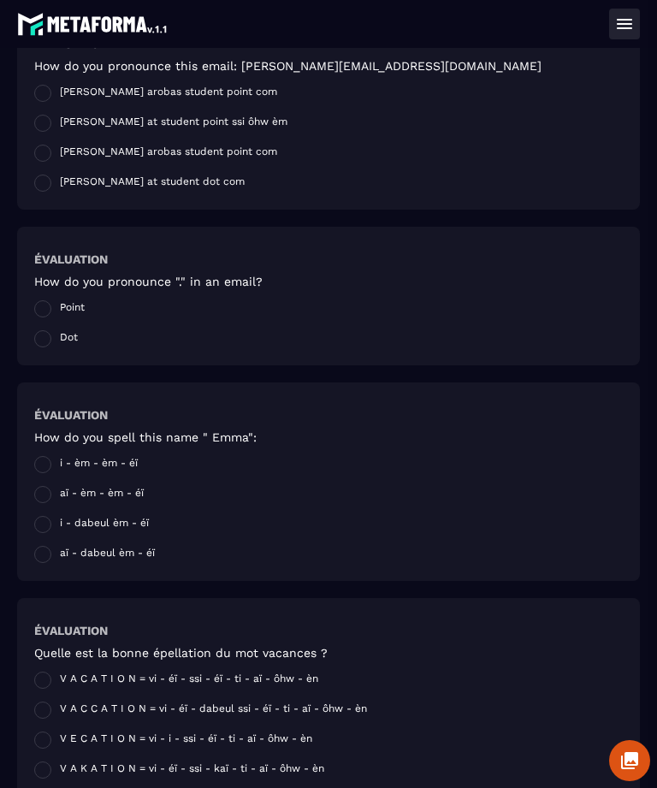
scroll to position [547, 0]
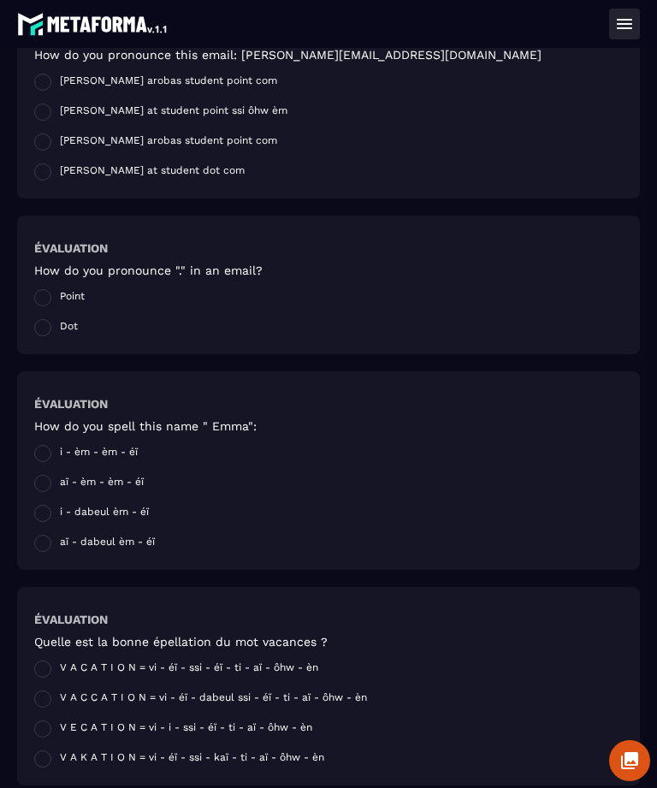
click at [39, 552] on span at bounding box center [42, 543] width 17 height 17
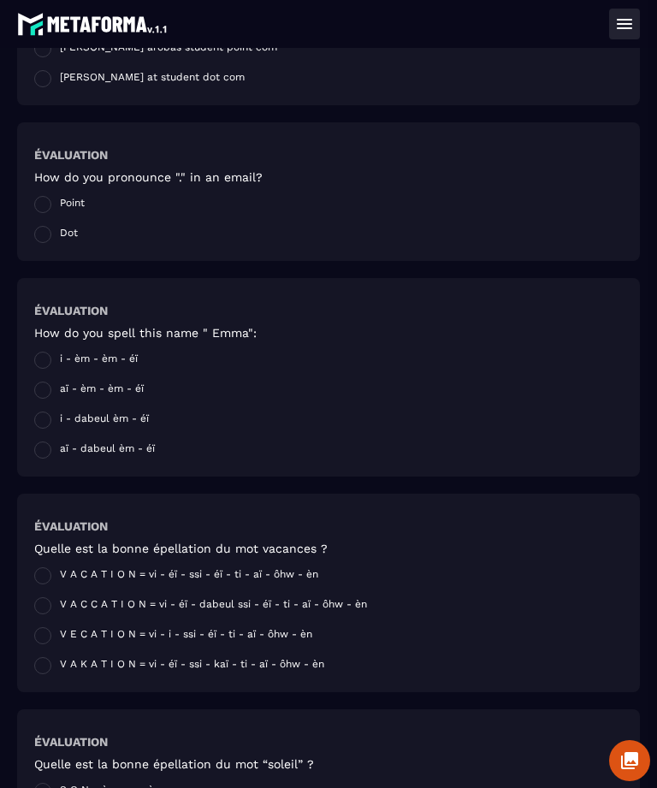
scroll to position [656, 0]
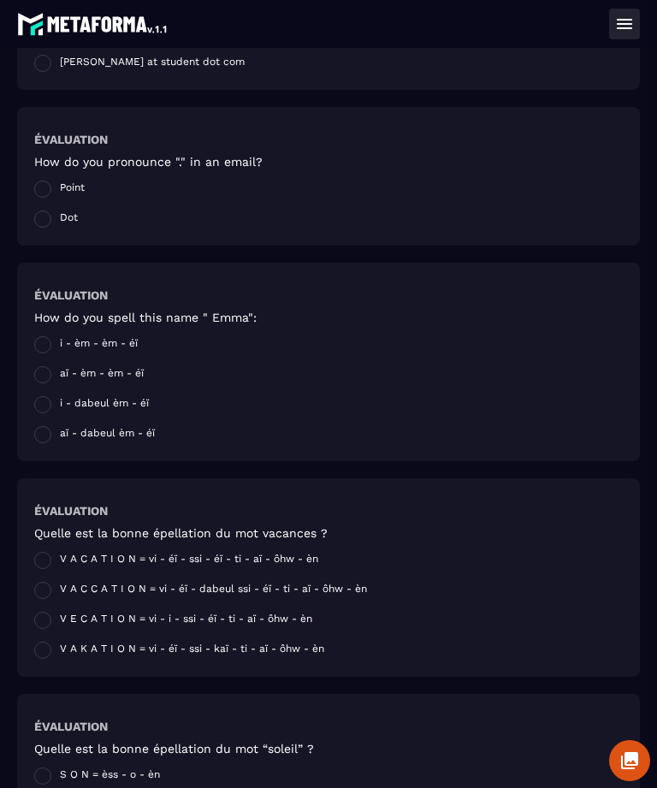
click at [35, 569] on span at bounding box center [42, 560] width 17 height 17
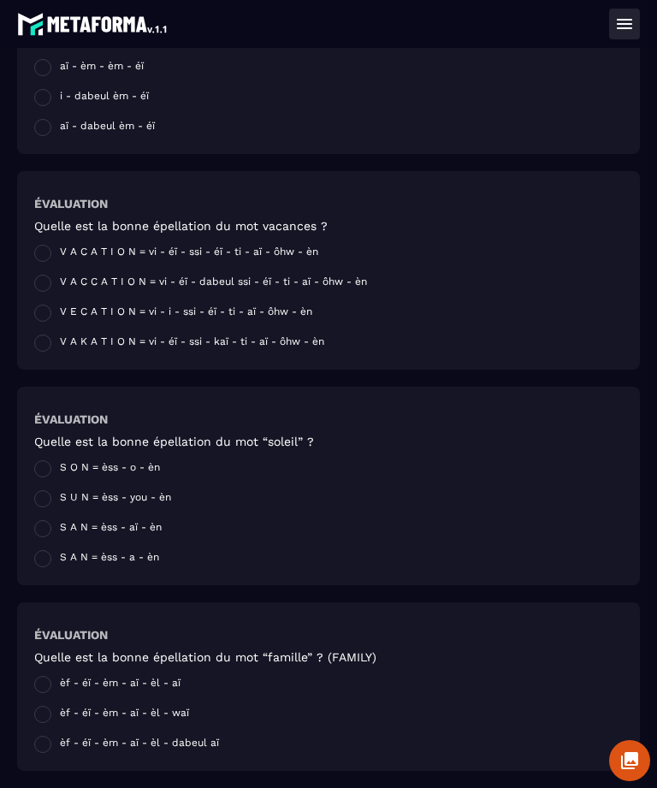
scroll to position [965, 0]
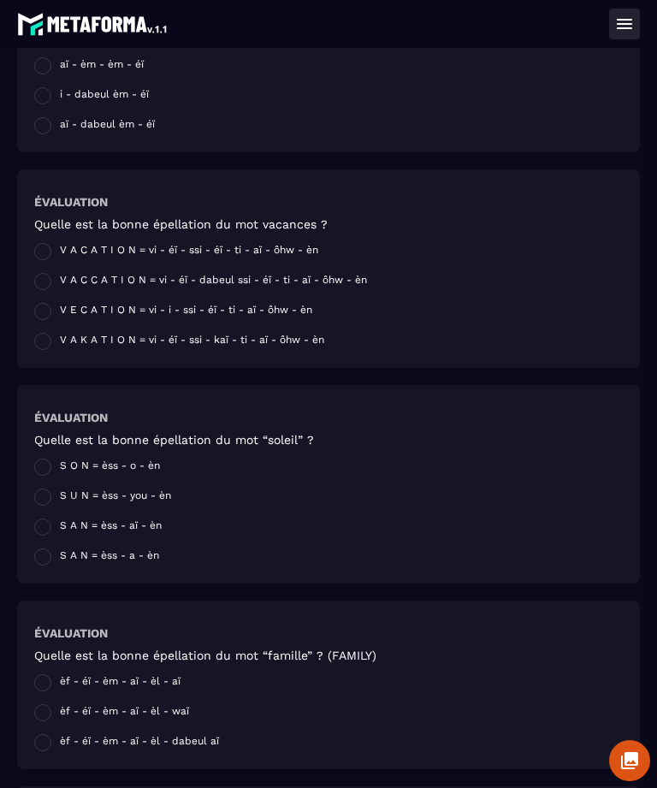
click at [42, 506] on span at bounding box center [42, 497] width 17 height 17
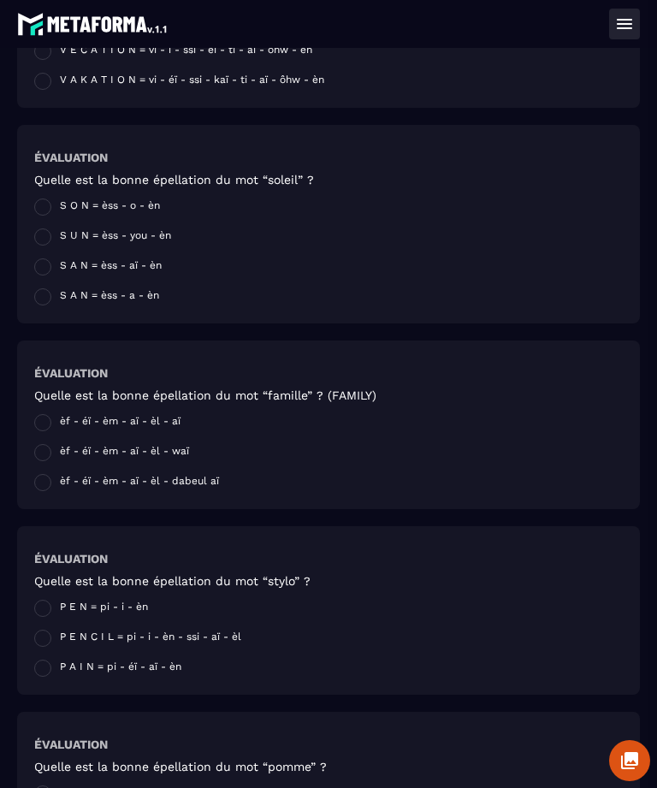
scroll to position [1226, 0]
click at [39, 438] on div "Quelle est la bonne épellation du mot “famille” ? (FAMILY) èf - éï - èm - aï - …" at bounding box center [328, 440] width 589 height 104
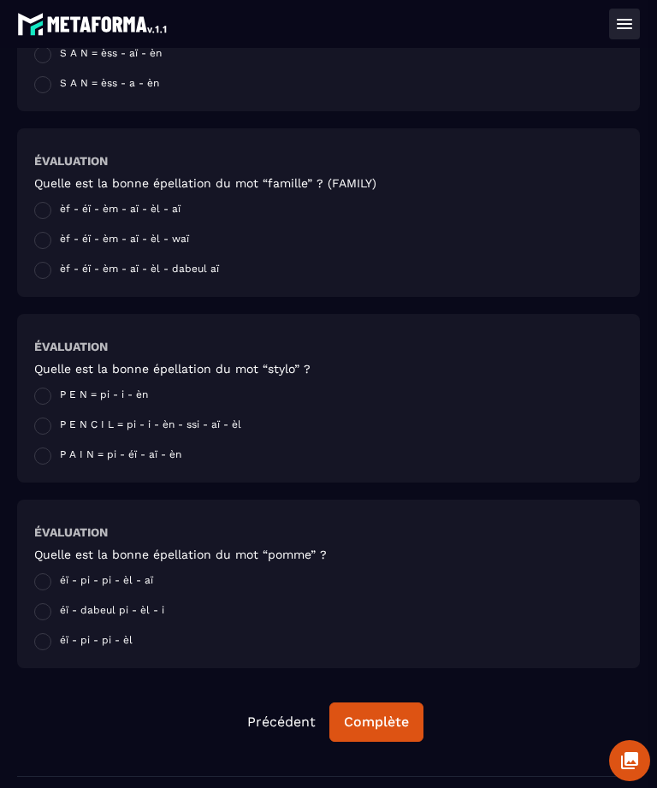
scroll to position [1438, 0]
click at [39, 434] on span at bounding box center [42, 425] width 17 height 17
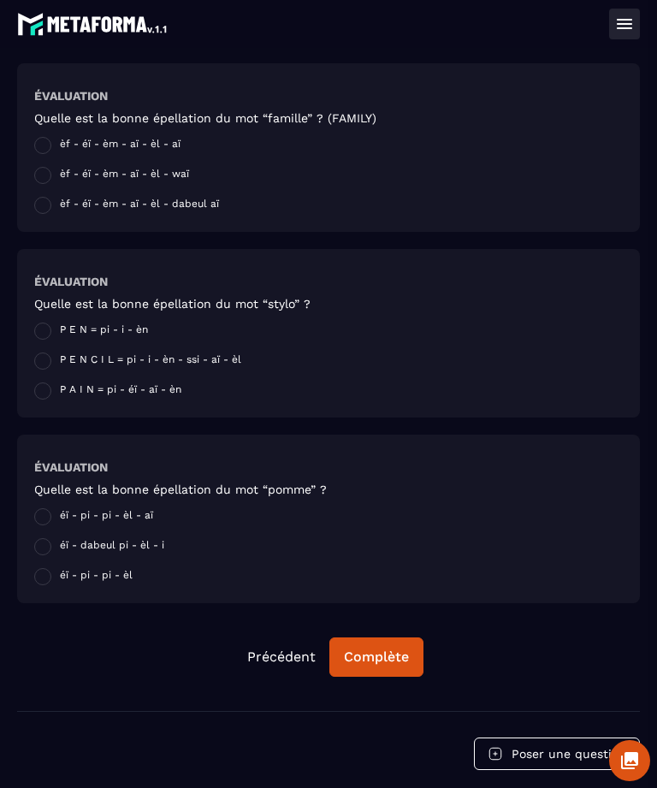
scroll to position [1506, 0]
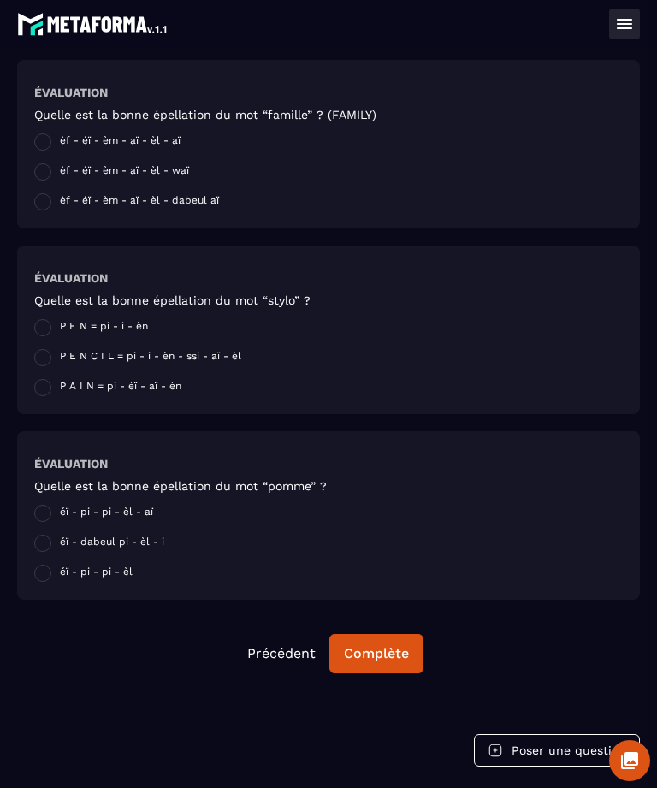
click at [40, 552] on span at bounding box center [42, 543] width 17 height 17
click at [386, 663] on div "Complète" at bounding box center [376, 653] width 65 height 17
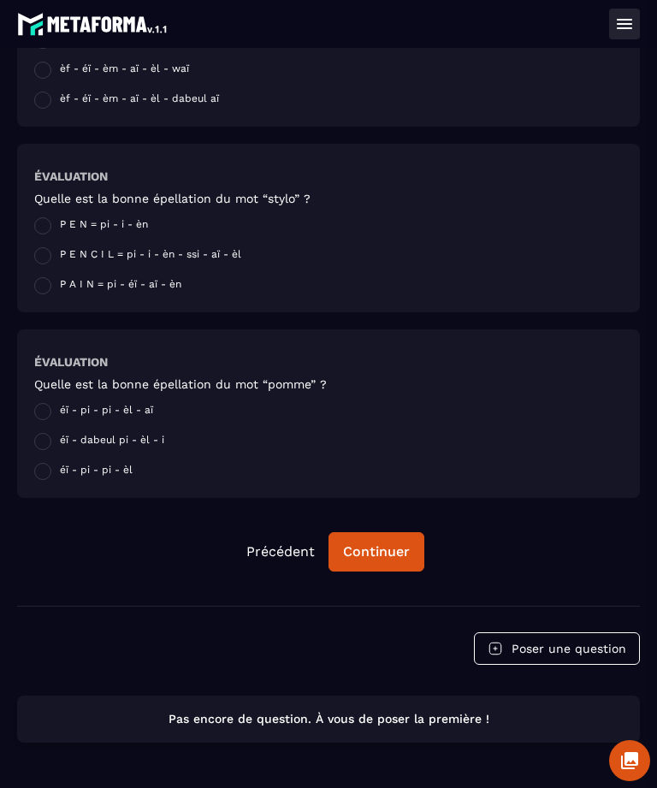
scroll to position [1642, 0]
click at [377, 544] on div "Continuer" at bounding box center [376, 552] width 67 height 17
click at [374, 550] on div "Continuer" at bounding box center [376, 552] width 67 height 17
click at [372, 549] on div "Continuer" at bounding box center [376, 552] width 67 height 17
click at [372, 545] on div "Continuer" at bounding box center [376, 552] width 67 height 17
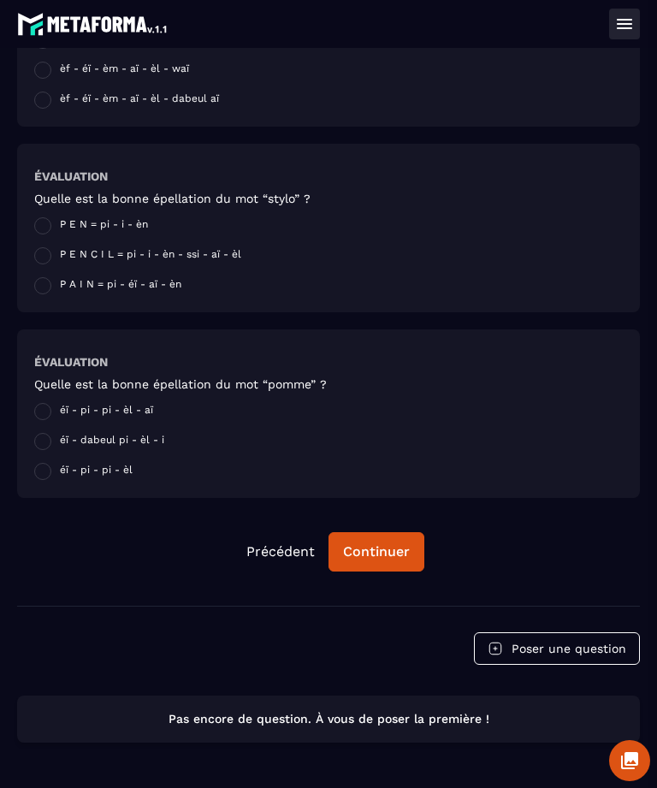
click at [564, 640] on button "Poser une question" at bounding box center [557, 649] width 166 height 33
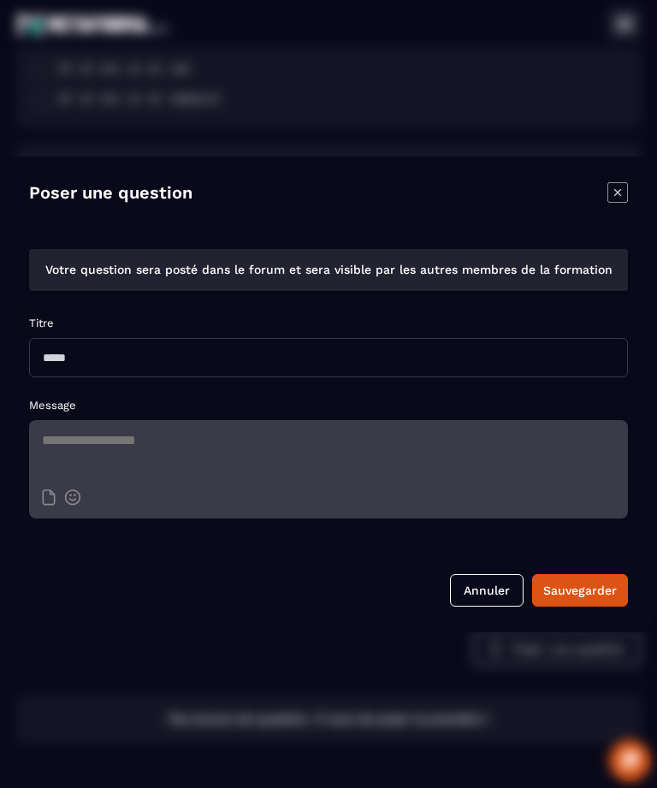
click at [492, 607] on button "Annuler" at bounding box center [487, 590] width 74 height 33
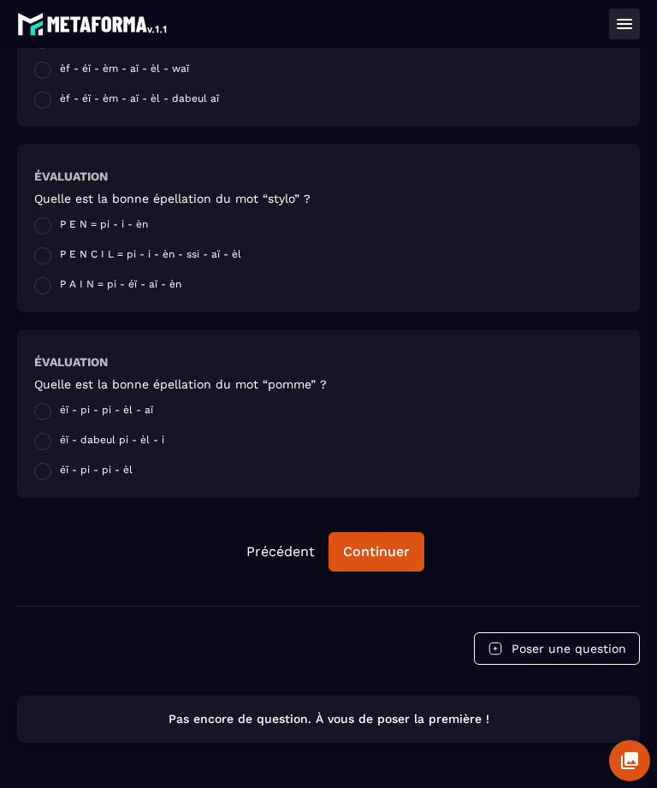
click at [366, 556] on div "Continuer" at bounding box center [376, 552] width 67 height 17
click at [626, 22] on icon at bounding box center [625, 24] width 21 height 21
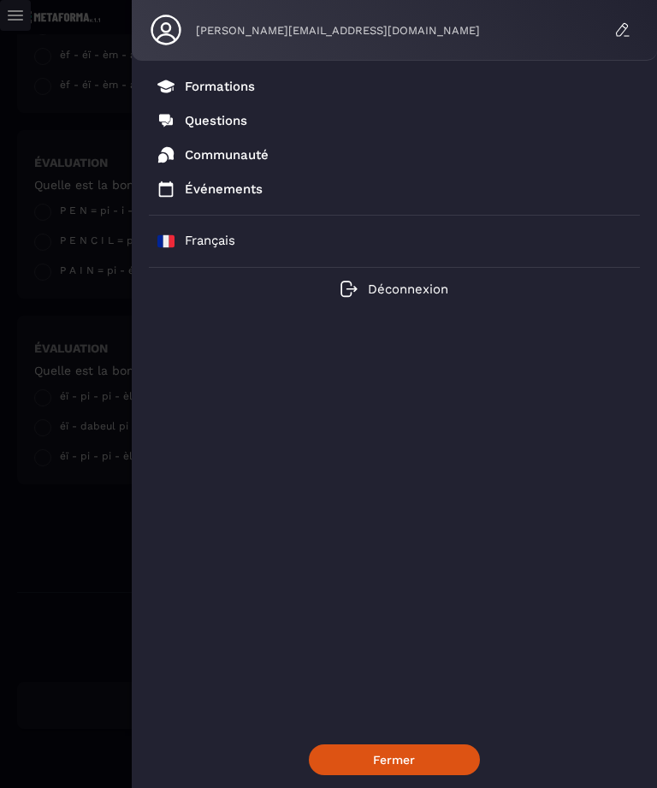
click at [39, 291] on div "Peggy.filippi@gmail.com Formations Questions Communauté Événements Français Déc…" at bounding box center [328, 394] width 657 height 788
click at [36, 299] on div "Peggy.filippi@gmail.com Formations Questions Communauté Événements Français Déc…" at bounding box center [328, 394] width 657 height 788
click at [59, 57] on div "Peggy.filippi@gmail.com Formations Questions Communauté Événements Français Déc…" at bounding box center [328, 394] width 657 height 788
click at [425, 752] on button "Fermer" at bounding box center [394, 760] width 171 height 31
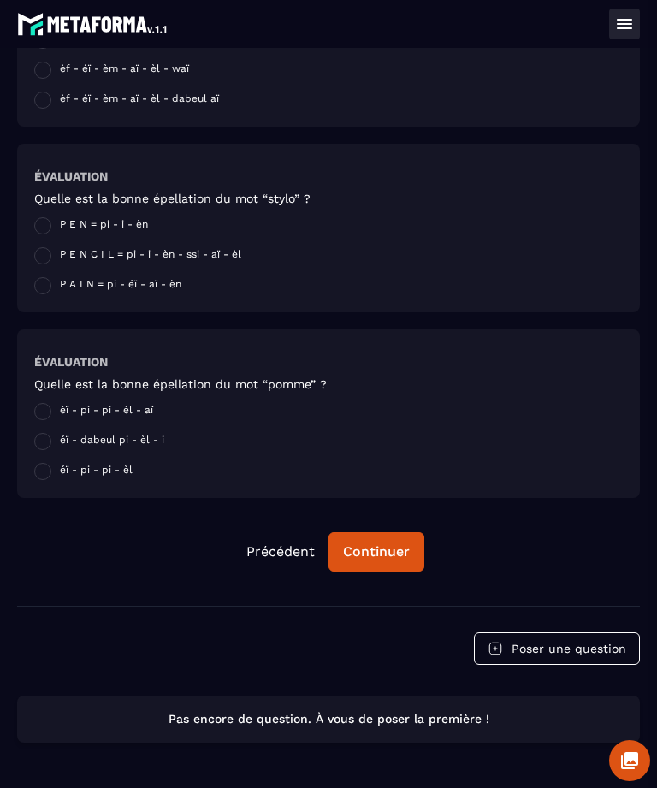
click at [394, 566] on button "Continuer" at bounding box center [377, 551] width 96 height 39
click at [385, 553] on div "Continuer" at bounding box center [376, 552] width 67 height 17
click at [278, 551] on button "Précédent" at bounding box center [281, 552] width 96 height 38
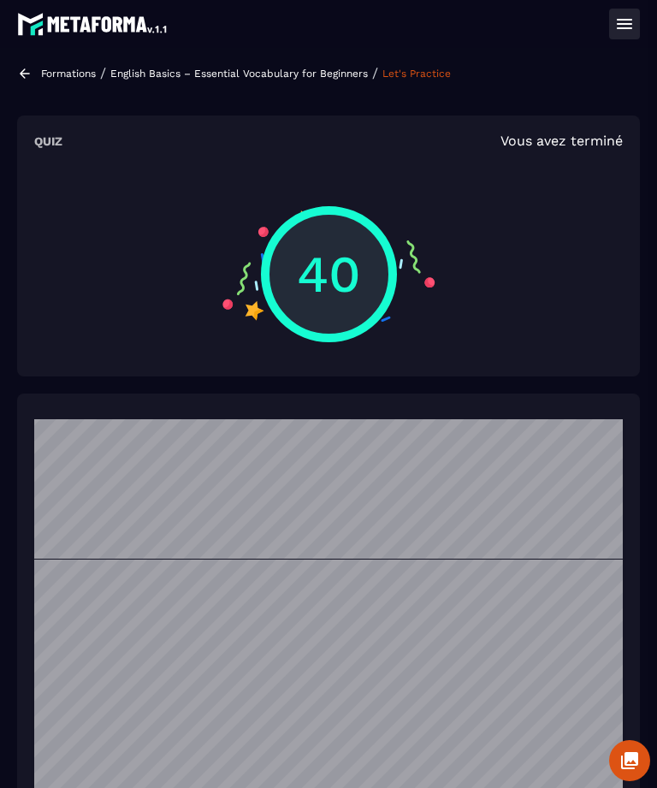
click at [276, 279] on div "40" at bounding box center [329, 274] width 136 height 136
click at [628, 22] on icon at bounding box center [625, 24] width 21 height 21
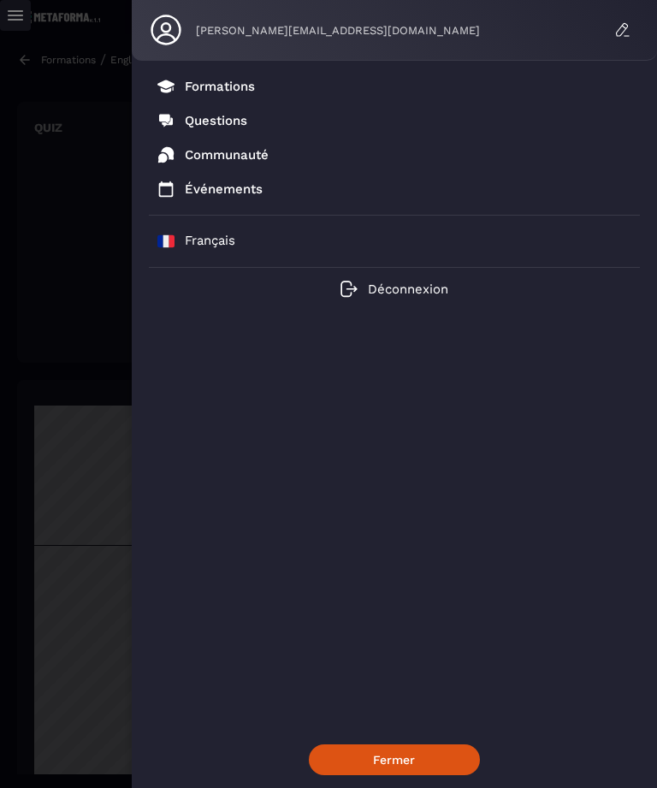
click at [56, 363] on div "Peggy.filippi@gmail.com Formations Questions Communauté Événements Français Déc…" at bounding box center [328, 394] width 657 height 788
click at [418, 748] on button "Fermer" at bounding box center [394, 760] width 171 height 31
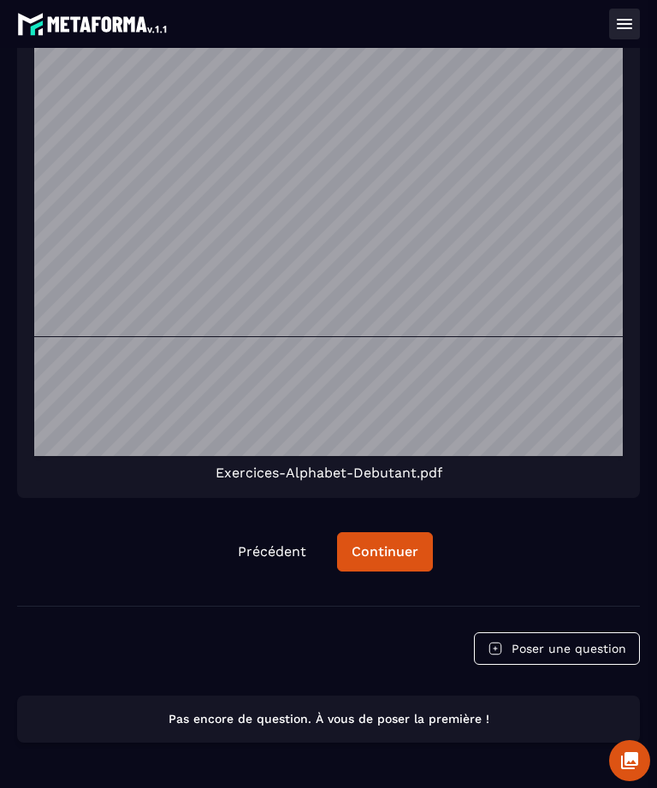
scroll to position [648, 0]
click at [413, 476] on span "Exercices-Alphabet-Debutant.pdf" at bounding box center [329, 473] width 227 height 16
click at [395, 551] on div "Continuer" at bounding box center [385, 552] width 67 height 17
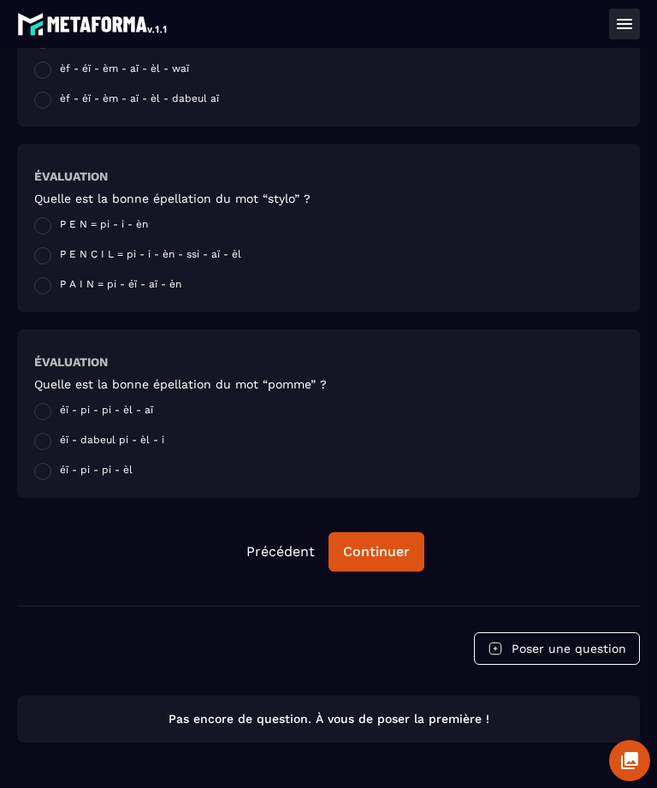
scroll to position [1642, 0]
click at [386, 541] on button "Continuer" at bounding box center [377, 551] width 96 height 39
click at [532, 653] on button "Poser une question" at bounding box center [557, 649] width 166 height 33
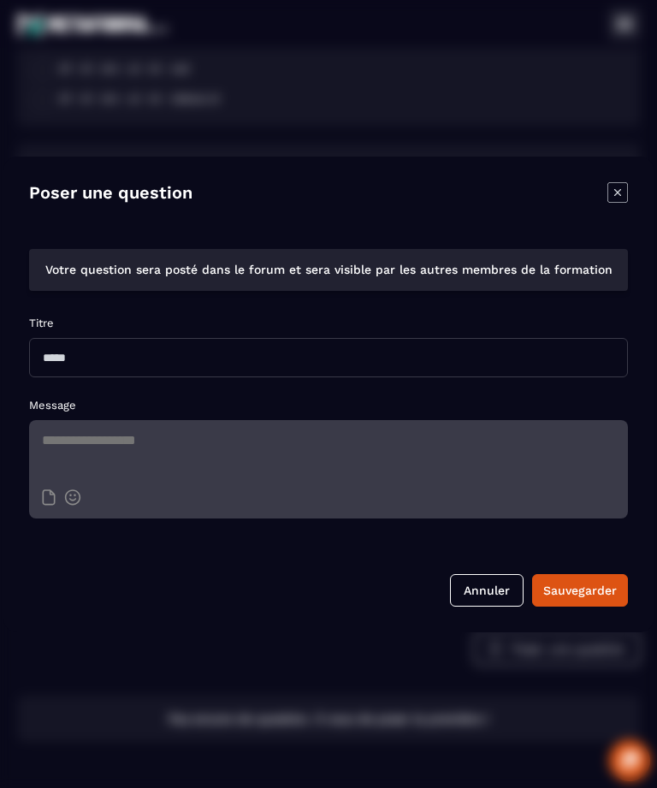
scroll to position [55, 0]
click at [51, 338] on input "Modal window" at bounding box center [328, 357] width 599 height 39
click at [6, 222] on div "Poser une question Votre question sera posté dans le forum et sera visible par …" at bounding box center [328, 395] width 651 height 476
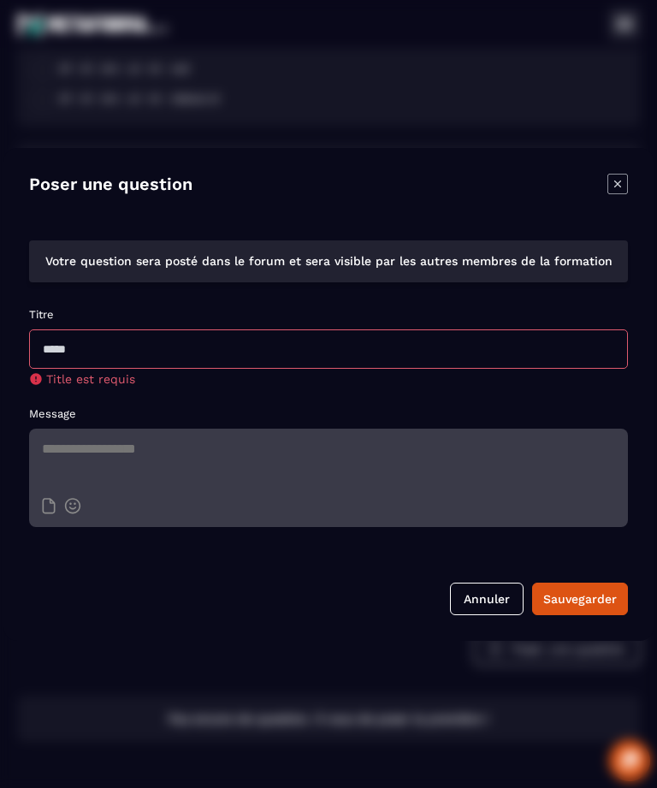
click at [55, 330] on input "Modal window" at bounding box center [328, 349] width 599 height 39
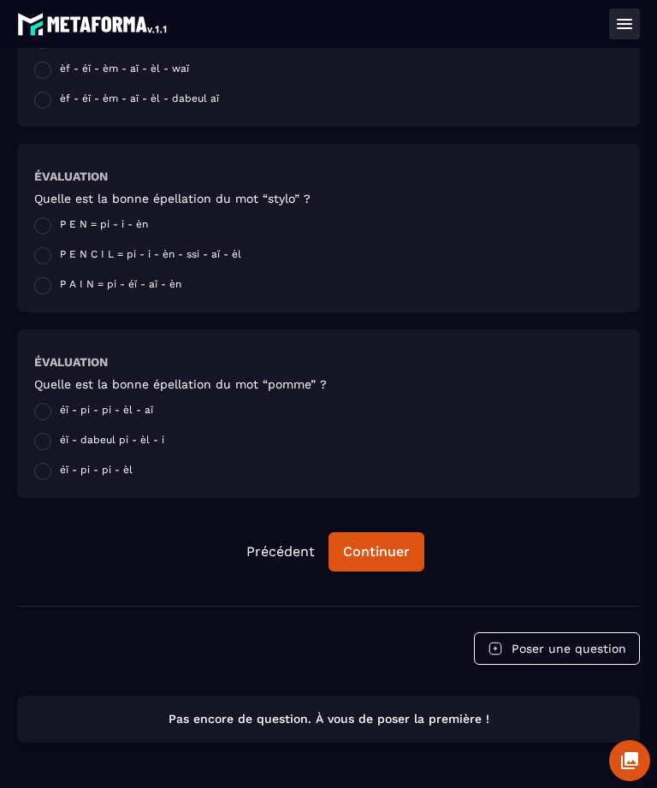
scroll to position [-7, 0]
click at [633, 753] on icon at bounding box center [629, 760] width 17 height 17
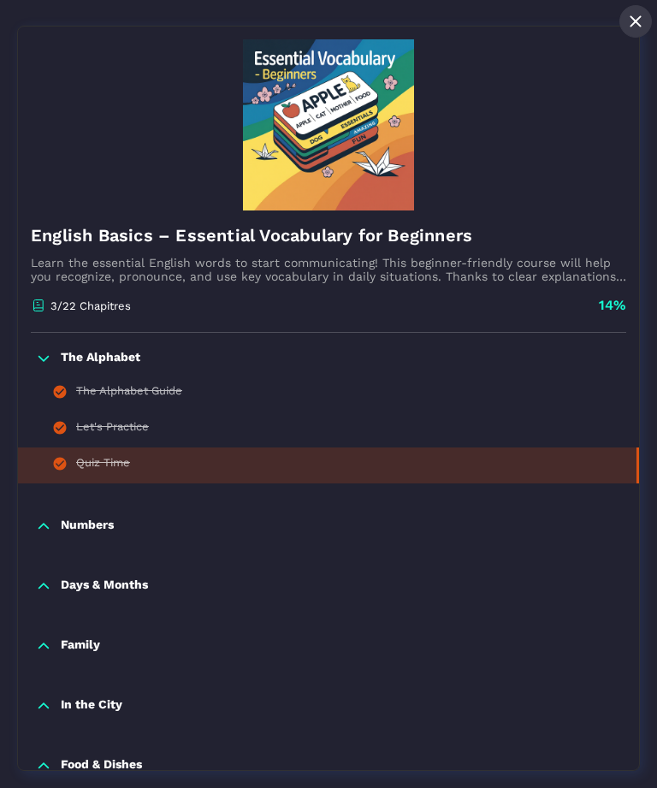
click at [43, 307] on icon at bounding box center [37, 304] width 9 height 9
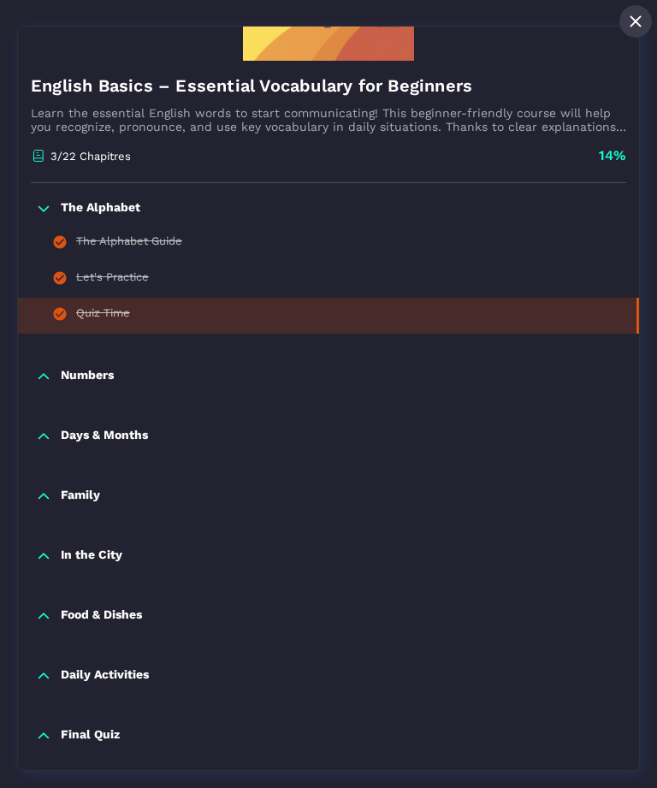
scroll to position [153, 0]
click at [65, 372] on p "Numbers" at bounding box center [87, 376] width 53 height 17
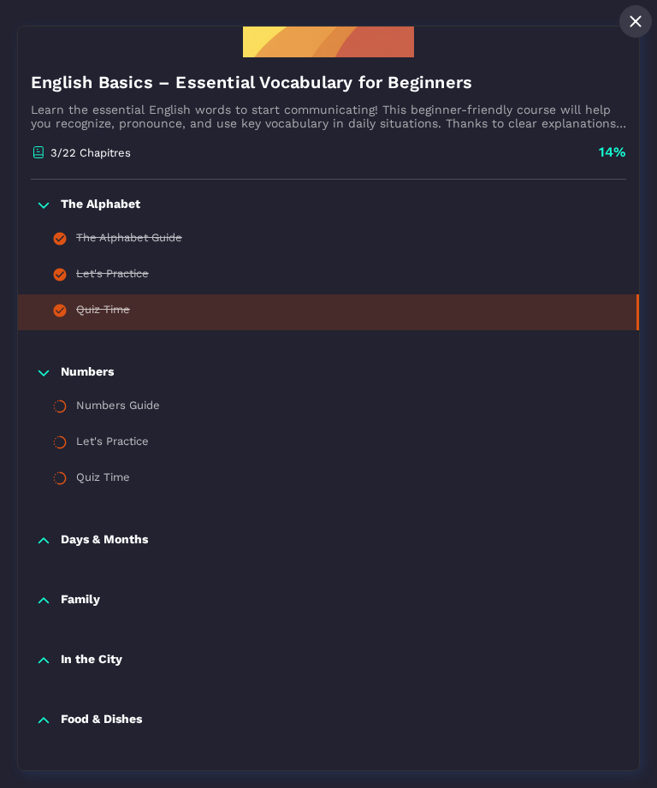
click at [77, 407] on div "Numbers Guide" at bounding box center [118, 408] width 84 height 19
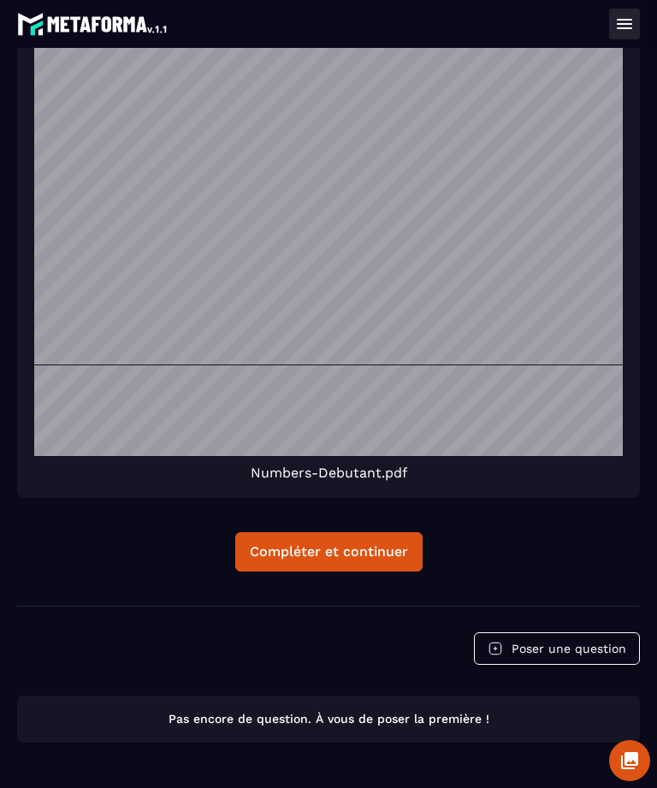
scroll to position [9, 0]
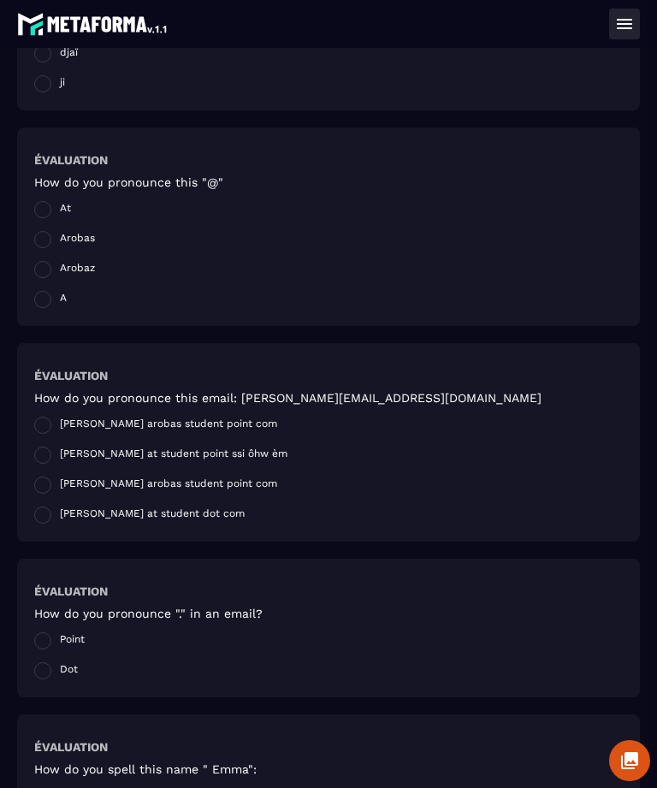
scroll to position [51, 0]
